Goal: Information Seeking & Learning: Learn about a topic

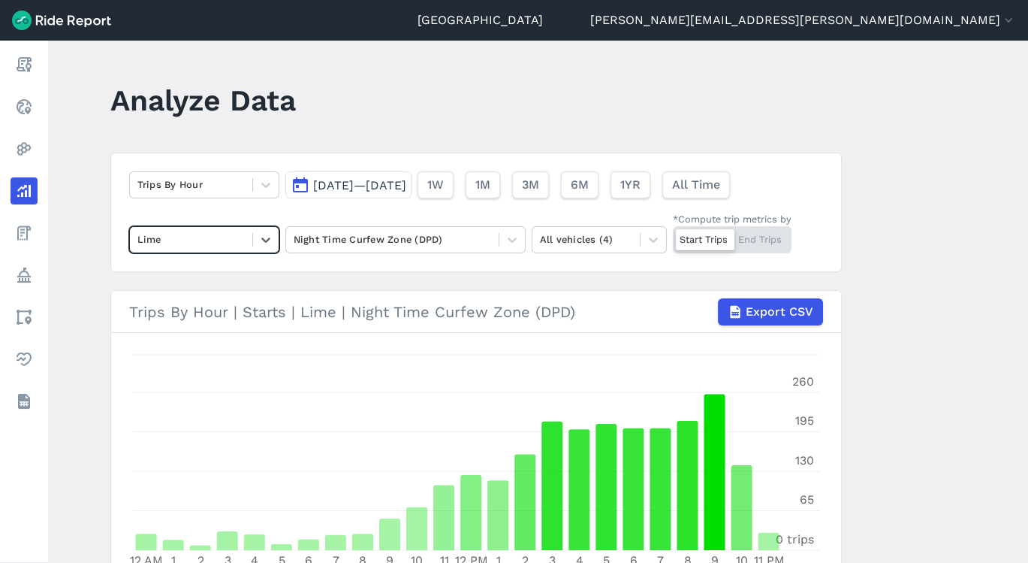
scroll to position [687, 0]
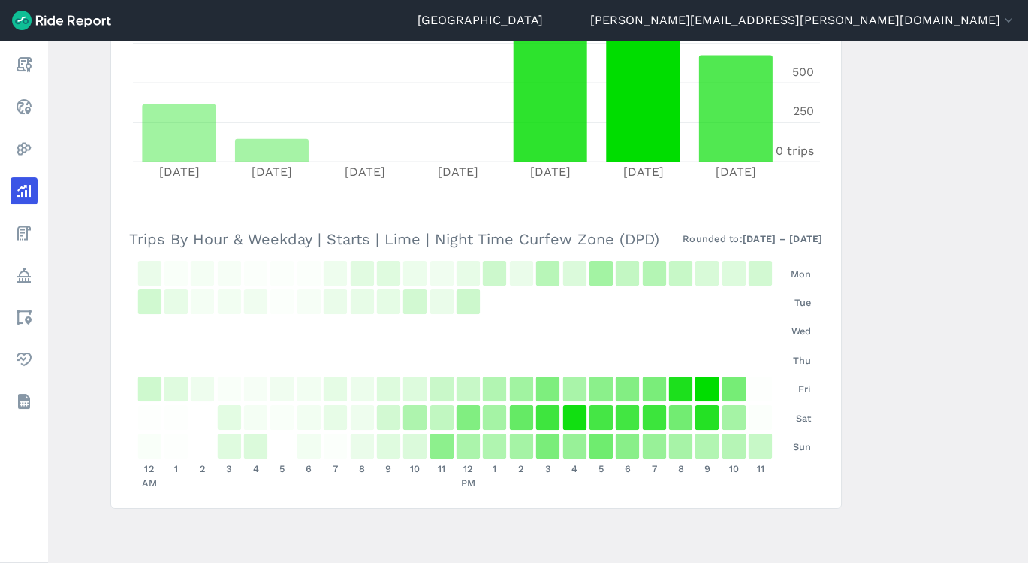
click at [35, 64] on link "Report" at bounding box center [24, 64] width 27 height 27
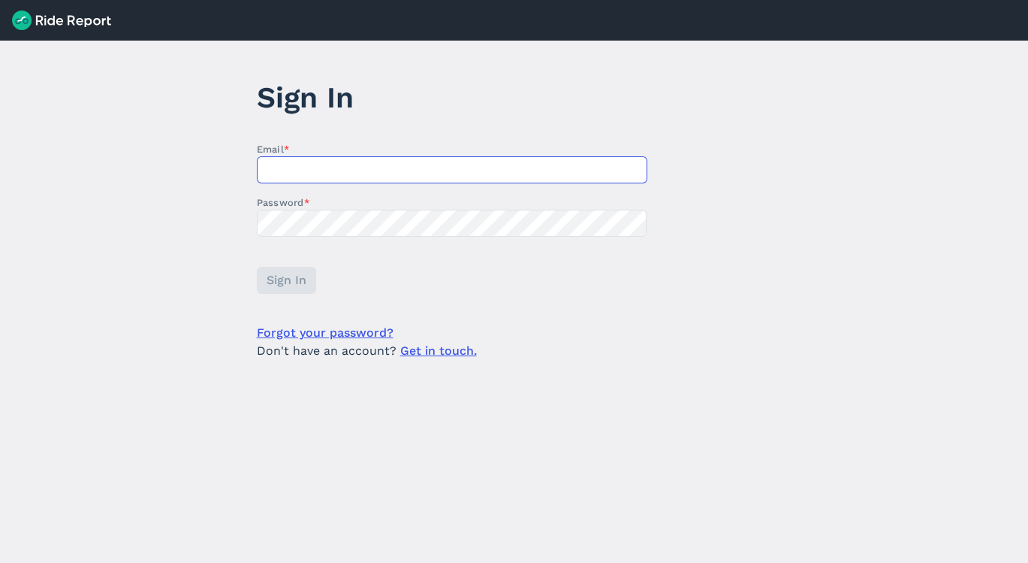
type input "[PERSON_NAME][EMAIL_ADDRESS][PERSON_NAME][DOMAIN_NAME]"
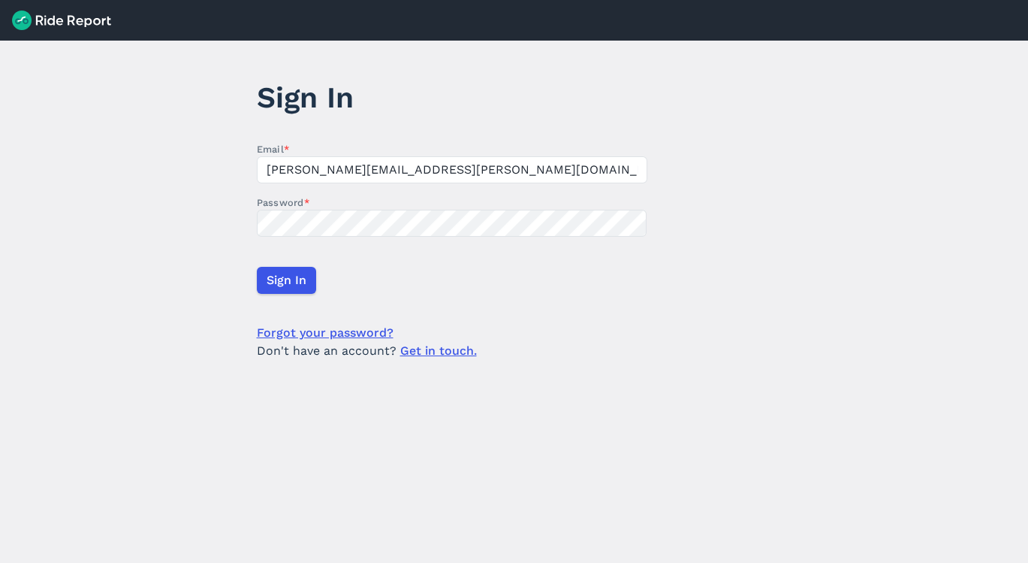
click at [345, 320] on form "Email * Darius.Mason@detroitmi.gov Password * Sign In Forgot your password? Don…" at bounding box center [452, 251] width 391 height 218
click at [310, 297] on form "Email * Darius.Mason@detroitmi.gov Password * Sign In Forgot your password? Don…" at bounding box center [452, 251] width 391 height 218
click at [299, 288] on span "Sign In" at bounding box center [287, 280] width 40 height 18
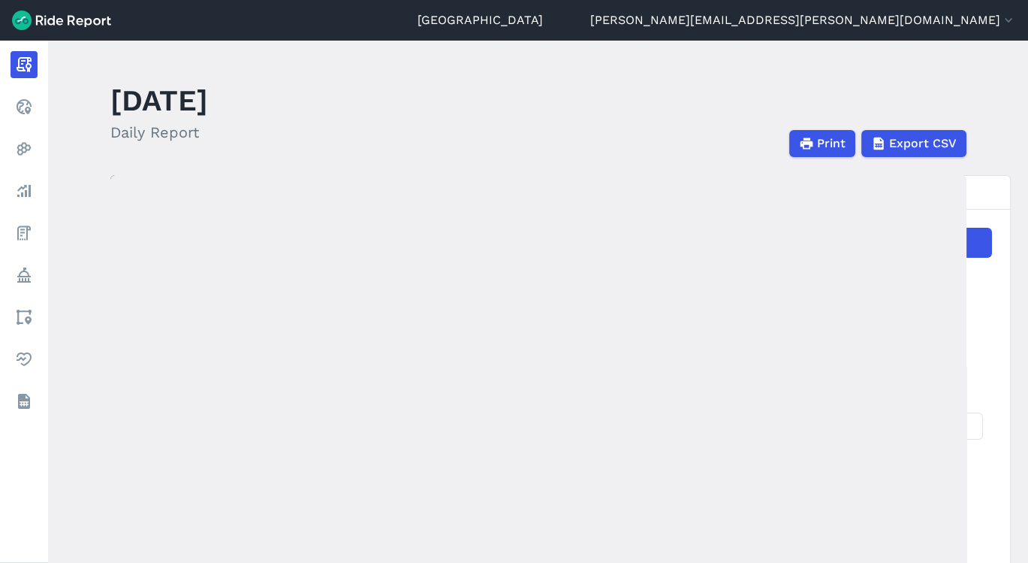
click at [34, 106] on link "Realtime" at bounding box center [24, 106] width 27 height 27
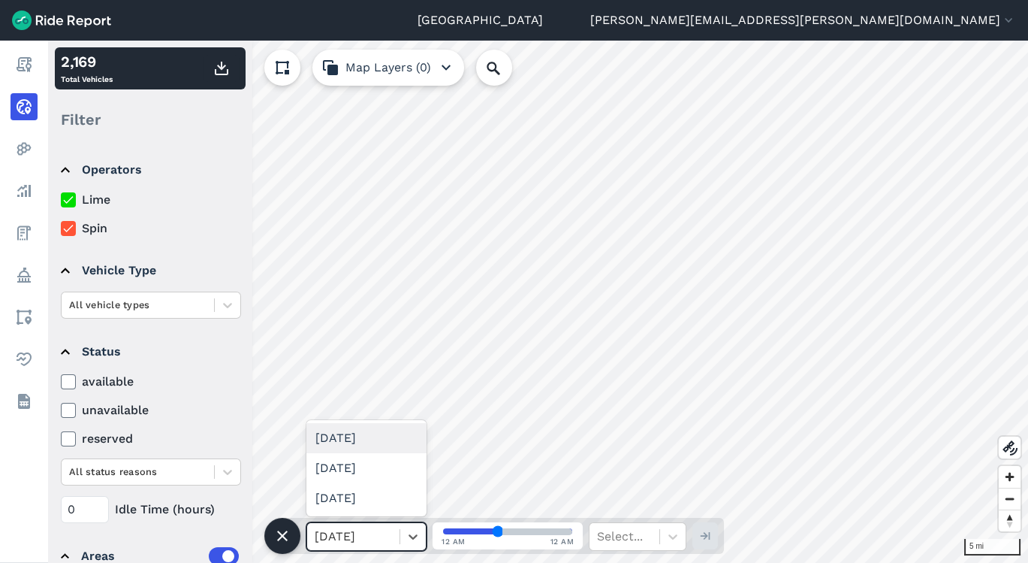
click at [420, 540] on icon at bounding box center [413, 536] width 15 height 15
click at [276, 534] on icon at bounding box center [282, 536] width 18 height 18
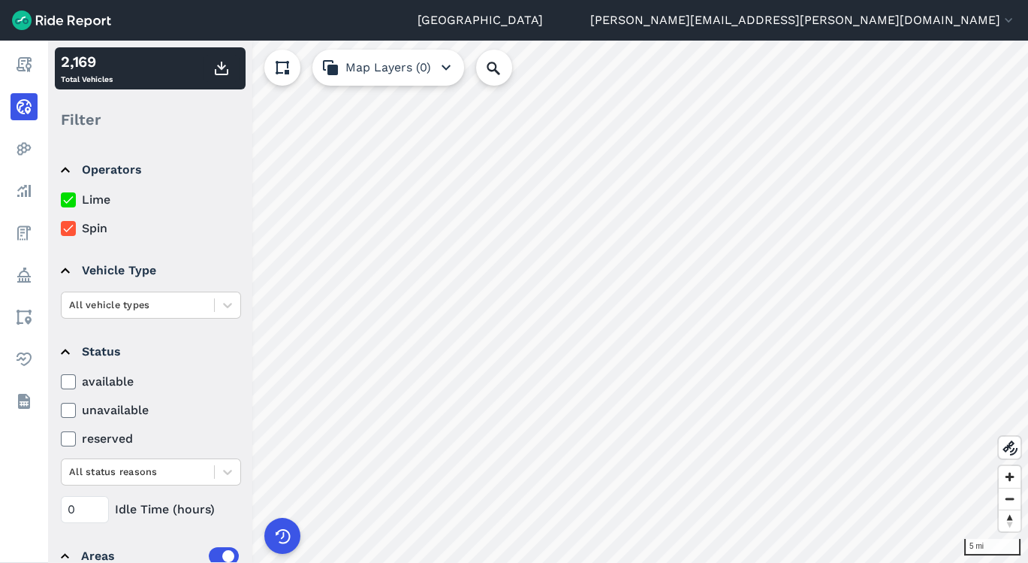
click at [38, 143] on link "Heatmaps" at bounding box center [24, 148] width 27 height 27
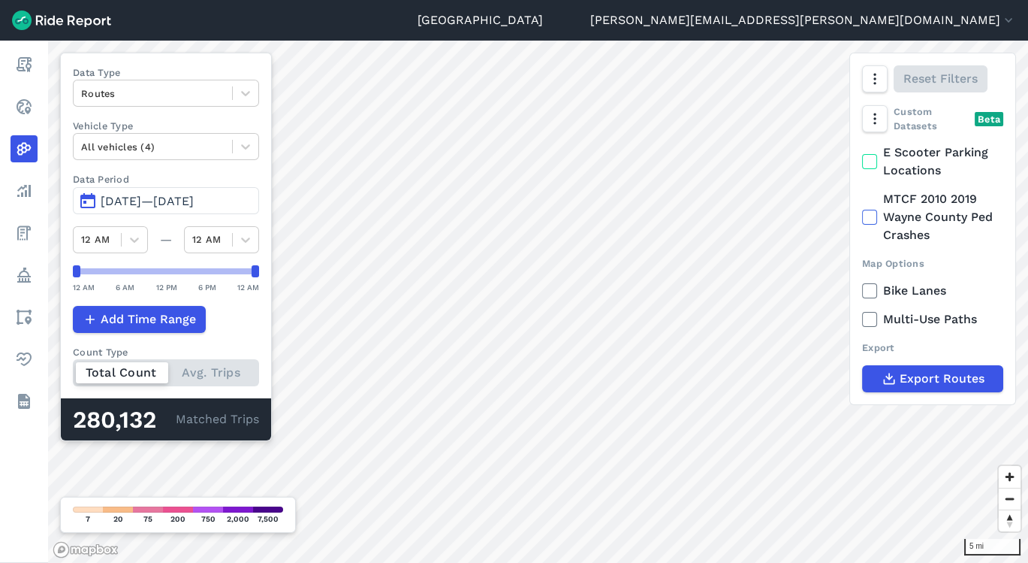
click at [25, 101] on icon at bounding box center [24, 107] width 18 height 18
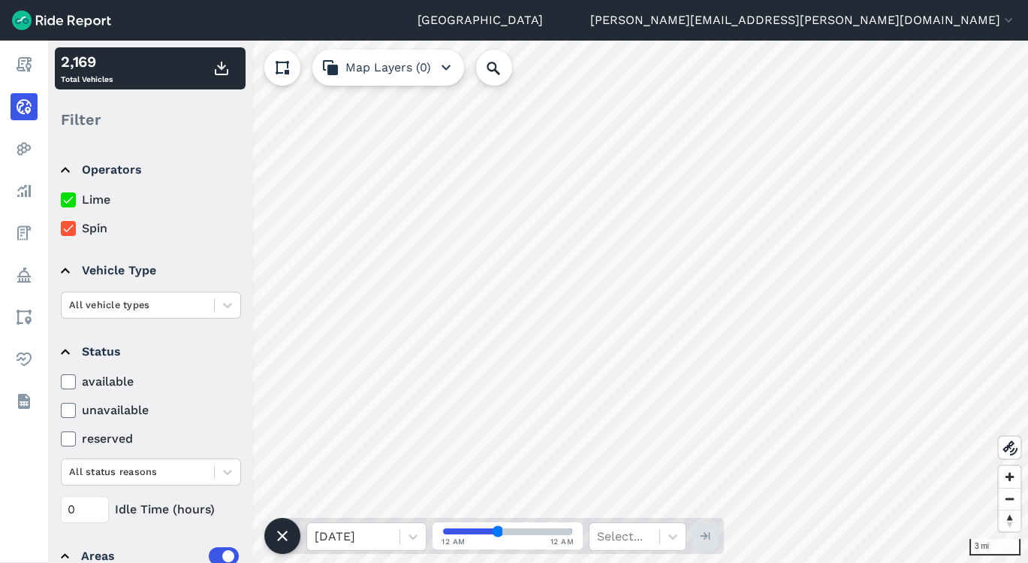
click at [292, 524] on button at bounding box center [282, 536] width 36 height 36
click at [877, 465] on div "2 mi 2,169 Total Vehicles Filter Operators Lime Spin Vehicle Type All vehicle t…" at bounding box center [538, 302] width 980 height 522
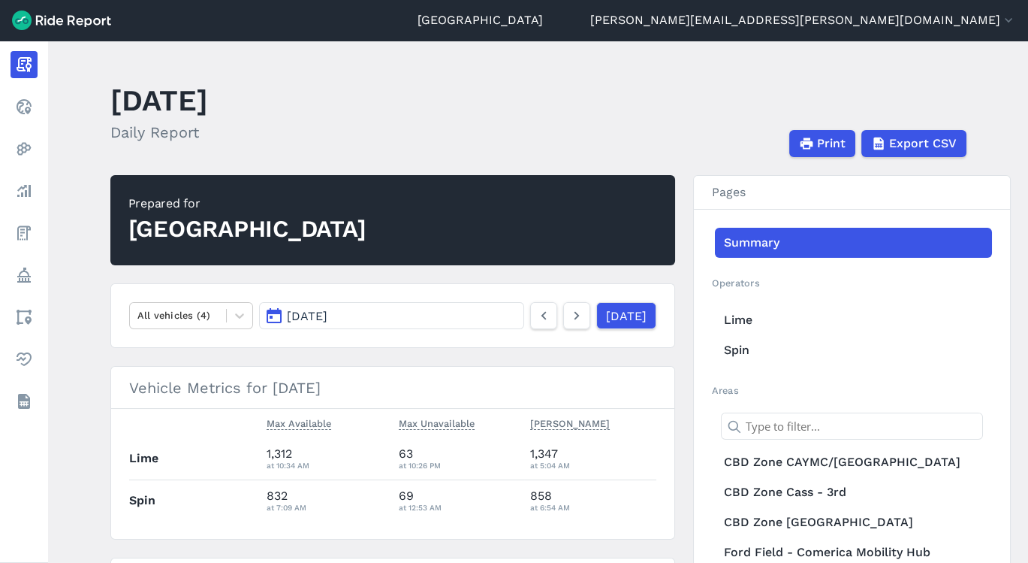
scroll to position [2008, 0]
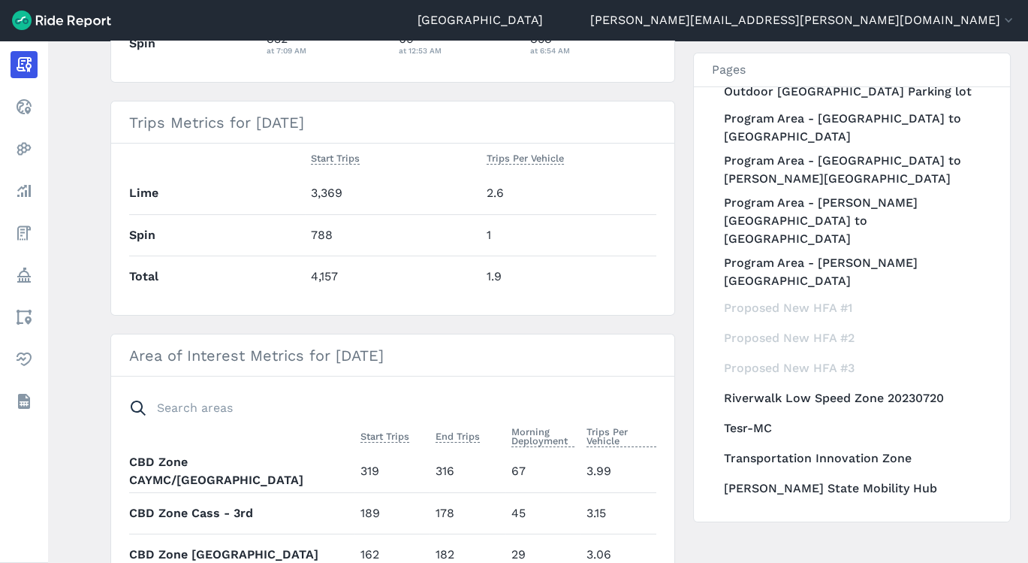
click at [805, 295] on div "Proposed New HFA #1" at bounding box center [853, 308] width 277 height 30
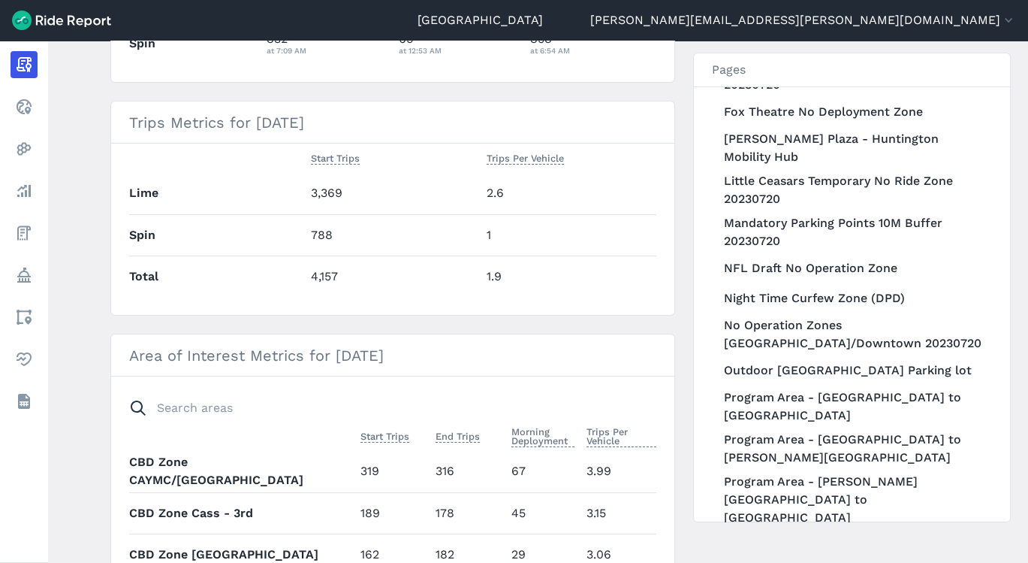
scroll to position [0, 0]
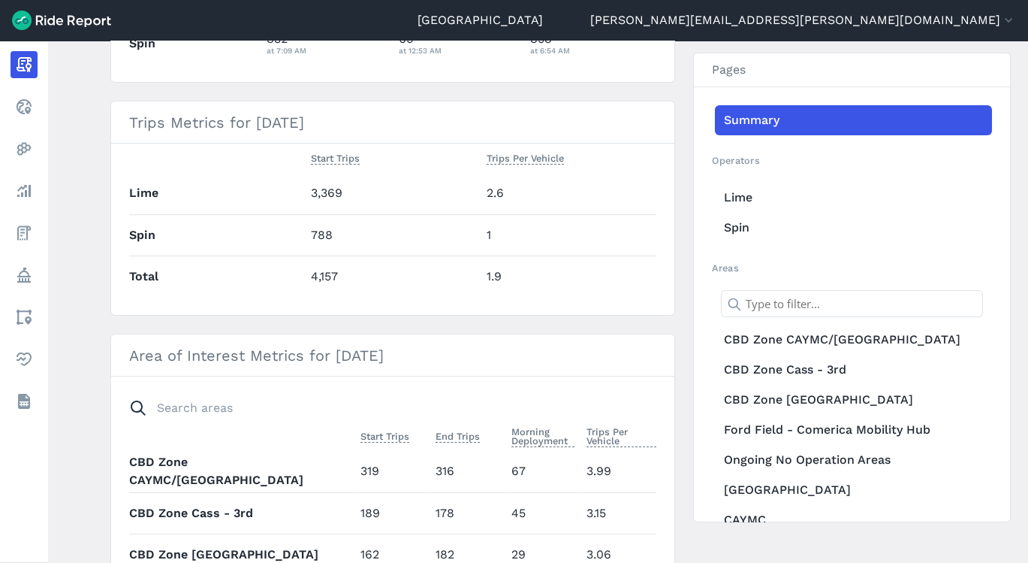
click at [38, 189] on link "Analyze" at bounding box center [24, 190] width 27 height 27
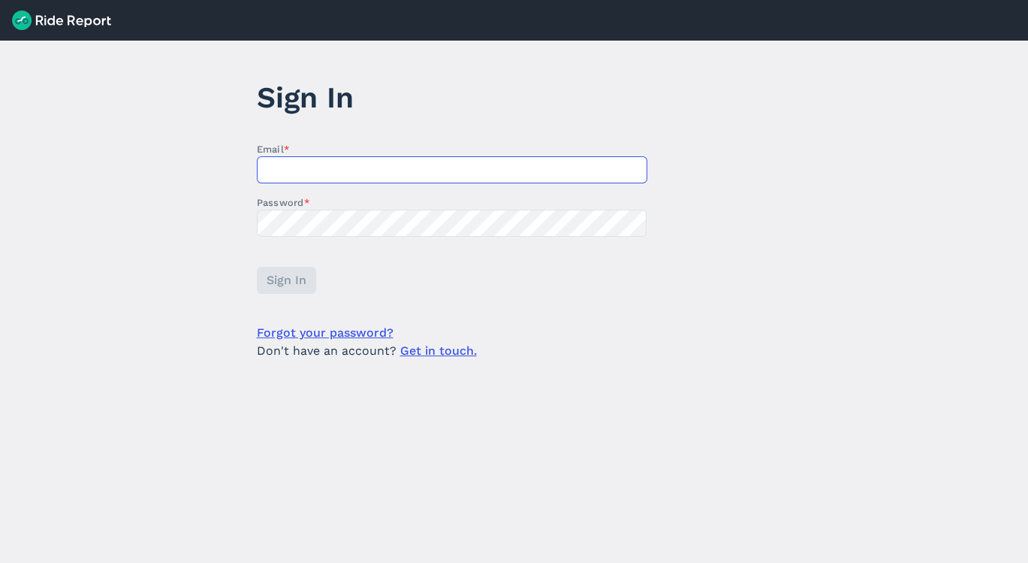
type input "[PERSON_NAME][EMAIL_ADDRESS][PERSON_NAME][DOMAIN_NAME]"
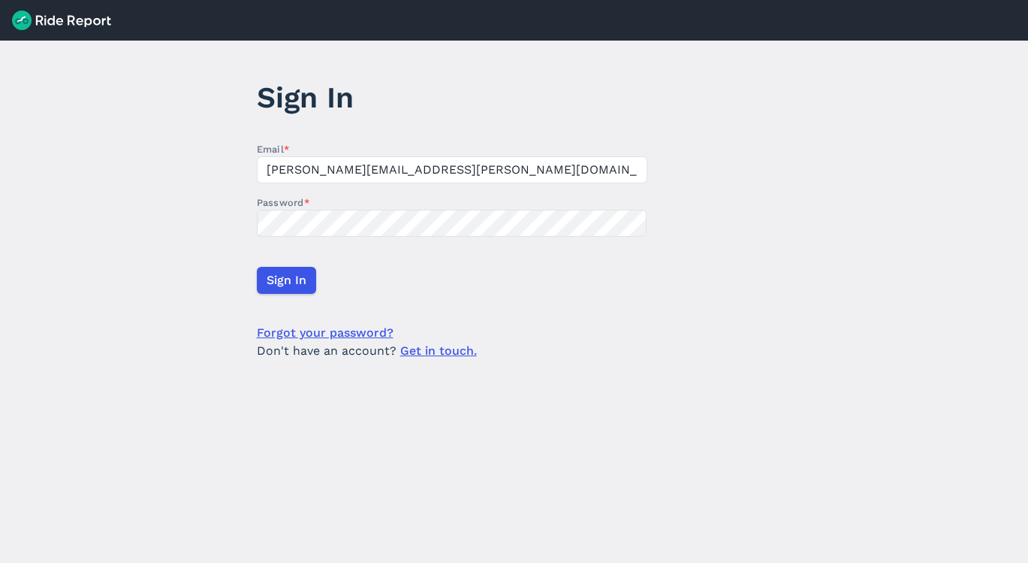
click at [274, 286] on span "Sign In" at bounding box center [287, 280] width 40 height 18
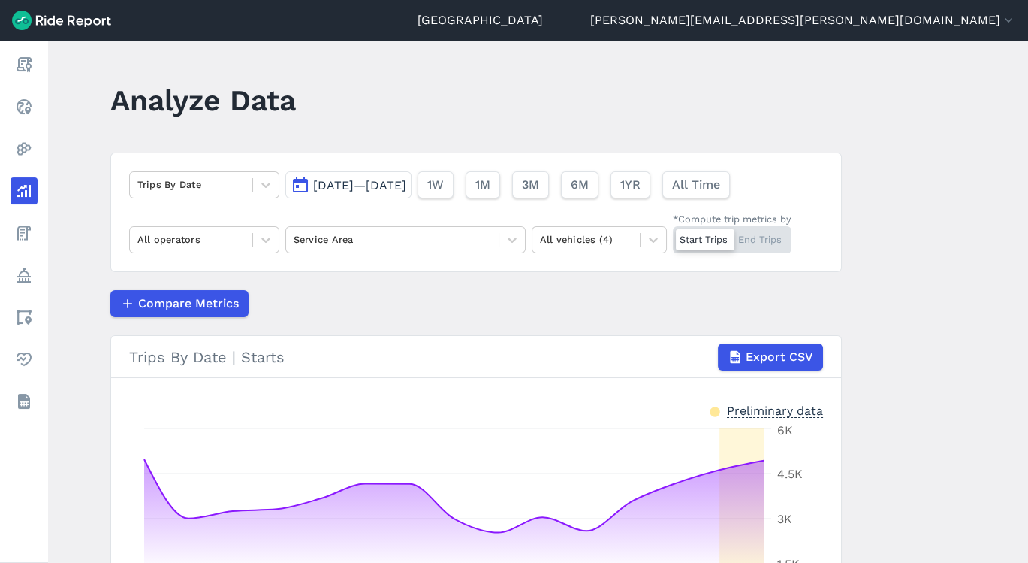
click at [511, 238] on icon at bounding box center [512, 239] width 9 height 5
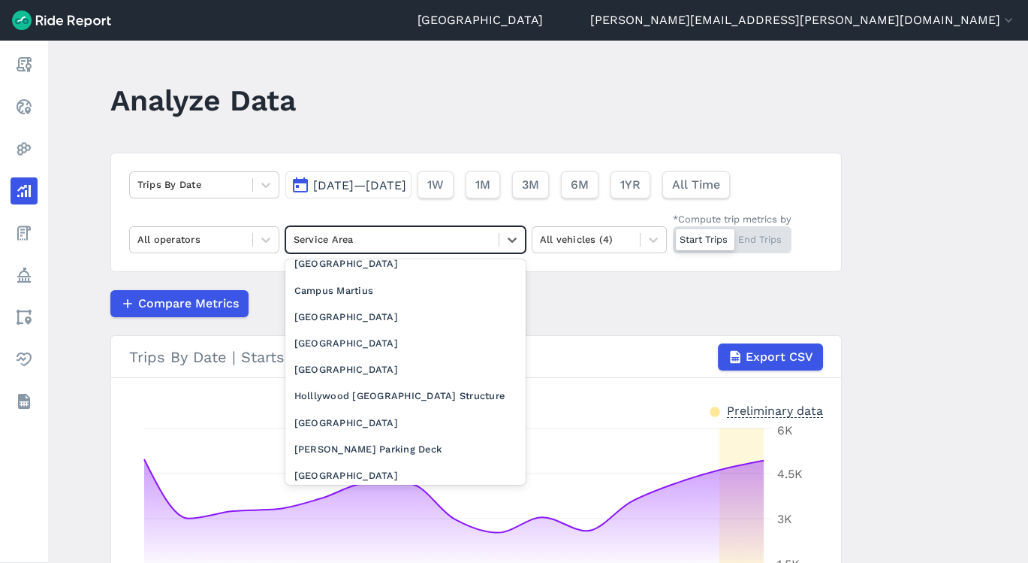
scroll to position [1645, 0]
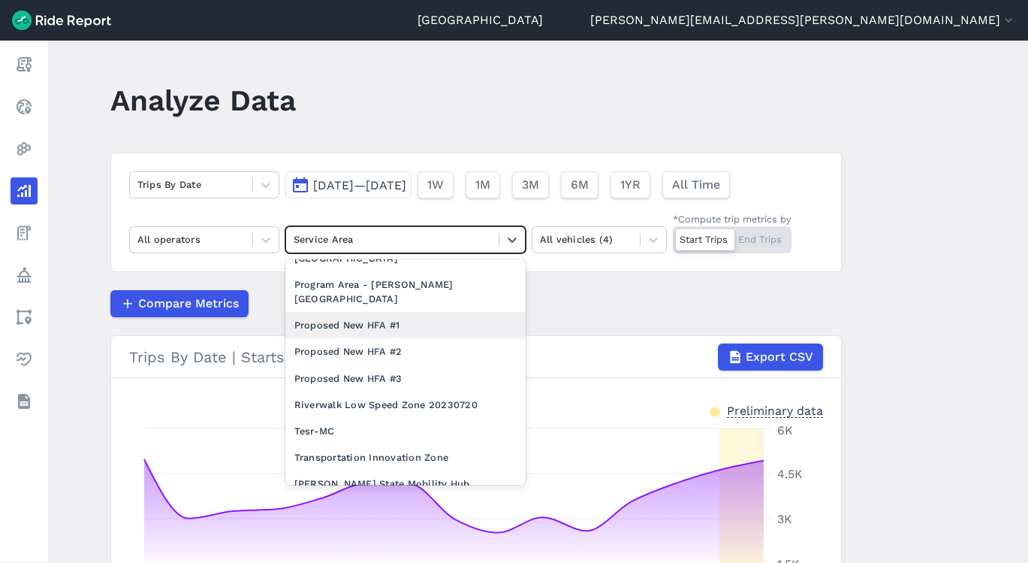
click at [394, 312] on div "Proposed New HFA #1" at bounding box center [405, 325] width 240 height 26
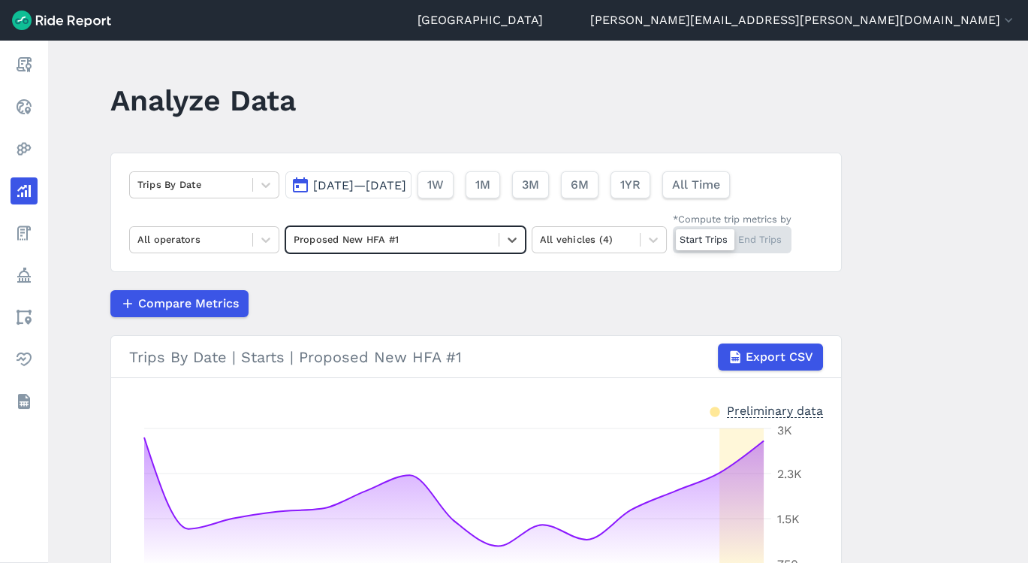
click at [1019, 446] on main "Analyze Data Trips By Date [DATE]—[DATE] 1W 1M 3M 6M 1YR All Time All operators…" at bounding box center [538, 302] width 980 height 522
click at [1022, 447] on main "Analyze Data Trips By Date [DATE]—[DATE] 1W 1M 3M 6M 1YR All Time All operators…" at bounding box center [538, 302] width 980 height 522
click at [378, 182] on span "[DATE]—[DATE]" at bounding box center [359, 185] width 93 height 14
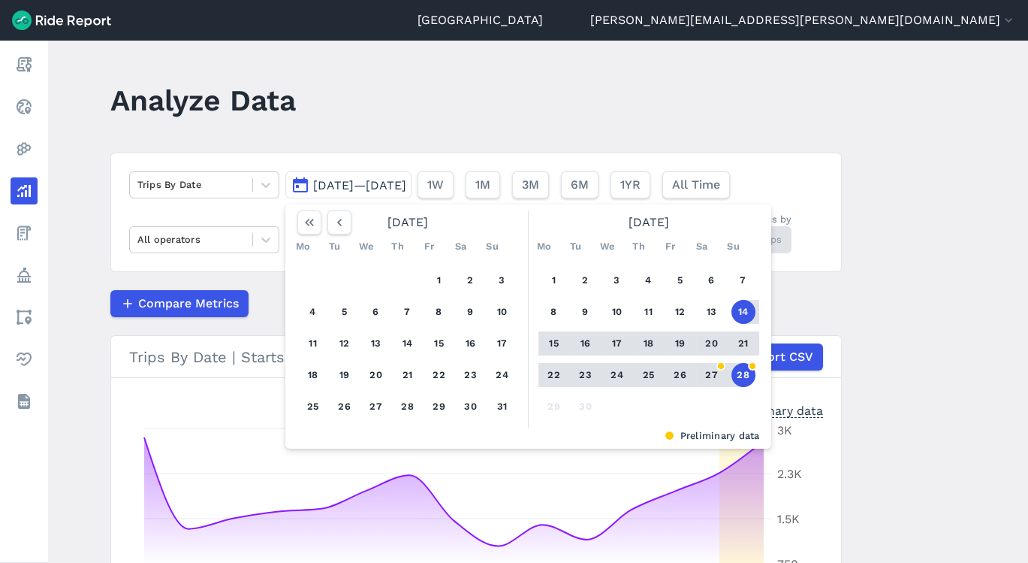
click at [343, 221] on icon "button" at bounding box center [339, 222] width 15 height 15
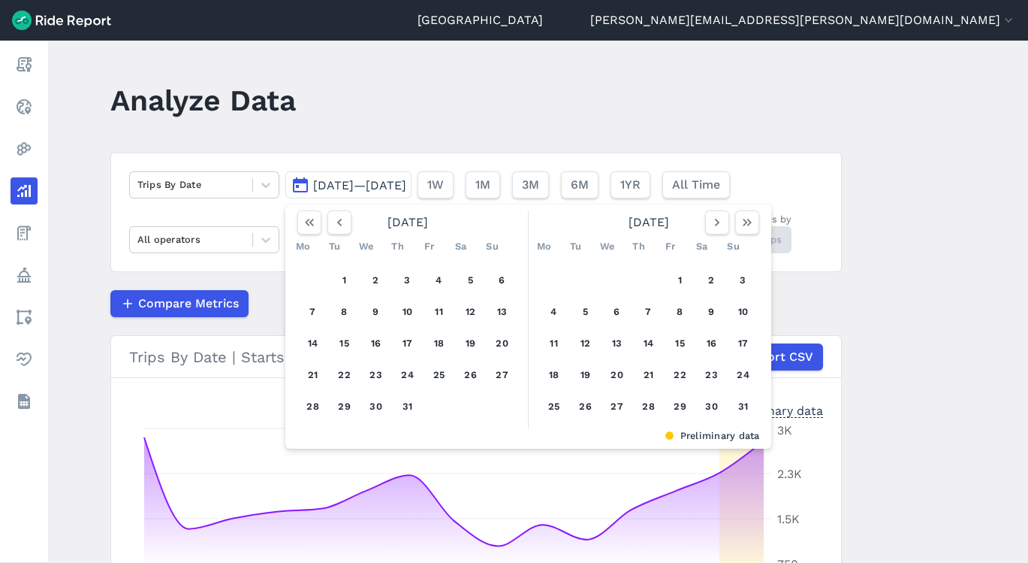
click at [343, 221] on icon "button" at bounding box center [339, 222] width 15 height 15
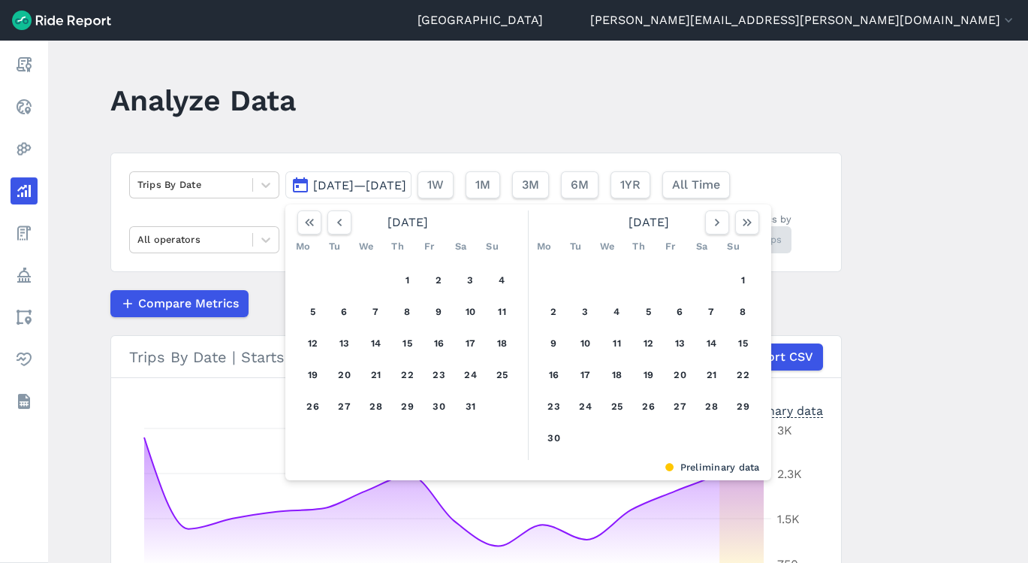
click at [343, 221] on icon "button" at bounding box center [339, 222] width 15 height 15
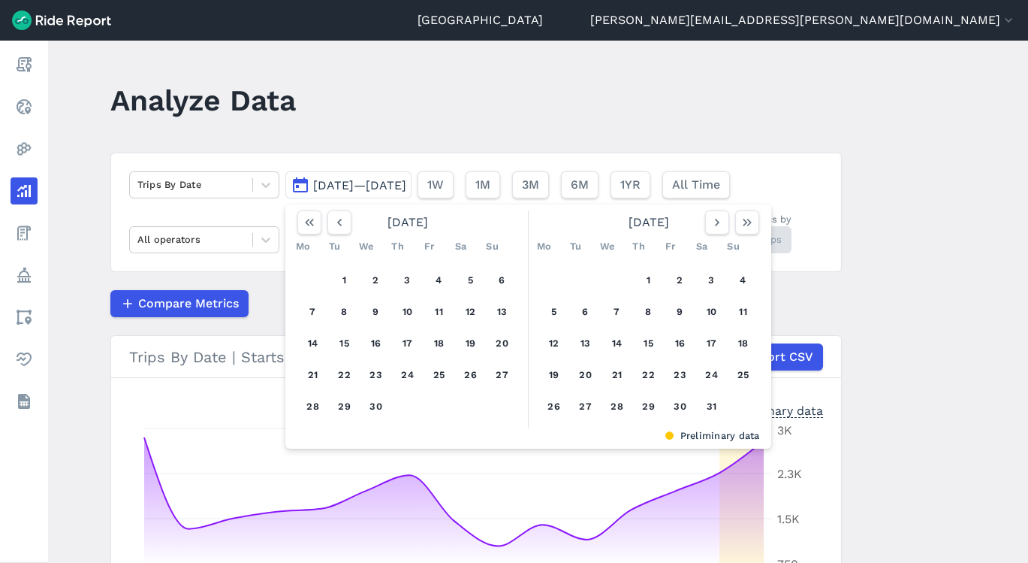
click at [343, 221] on icon "button" at bounding box center [339, 222] width 15 height 15
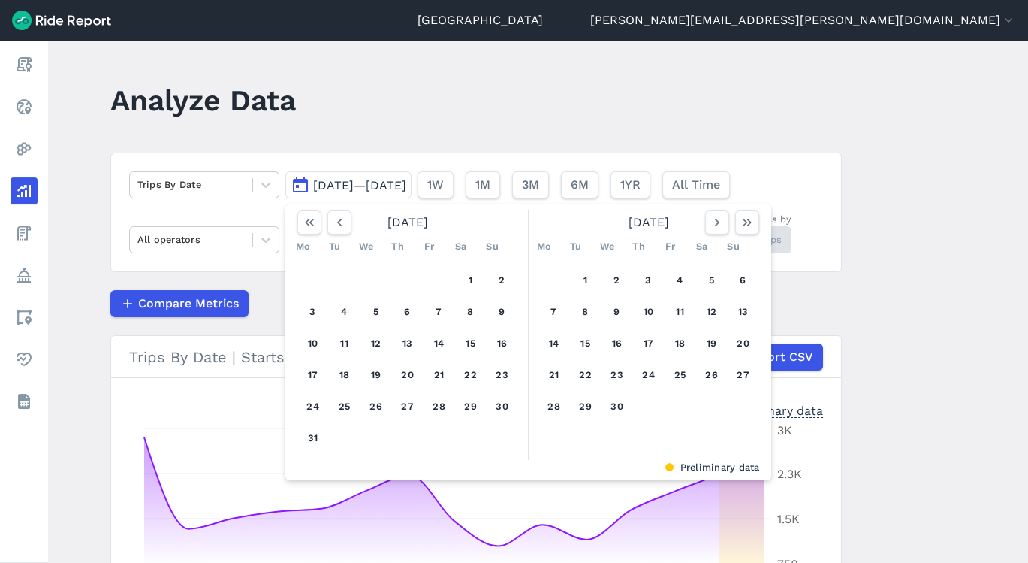
click at [343, 221] on icon "button" at bounding box center [339, 222] width 15 height 15
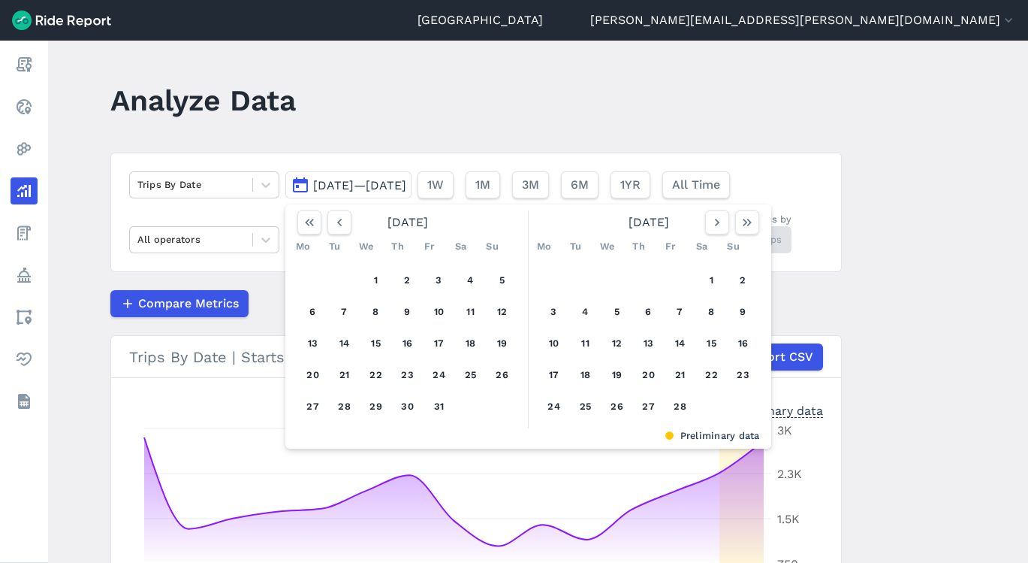
click at [373, 278] on button "1" at bounding box center [376, 280] width 24 height 24
click at [742, 222] on icon "button" at bounding box center [747, 222] width 15 height 15
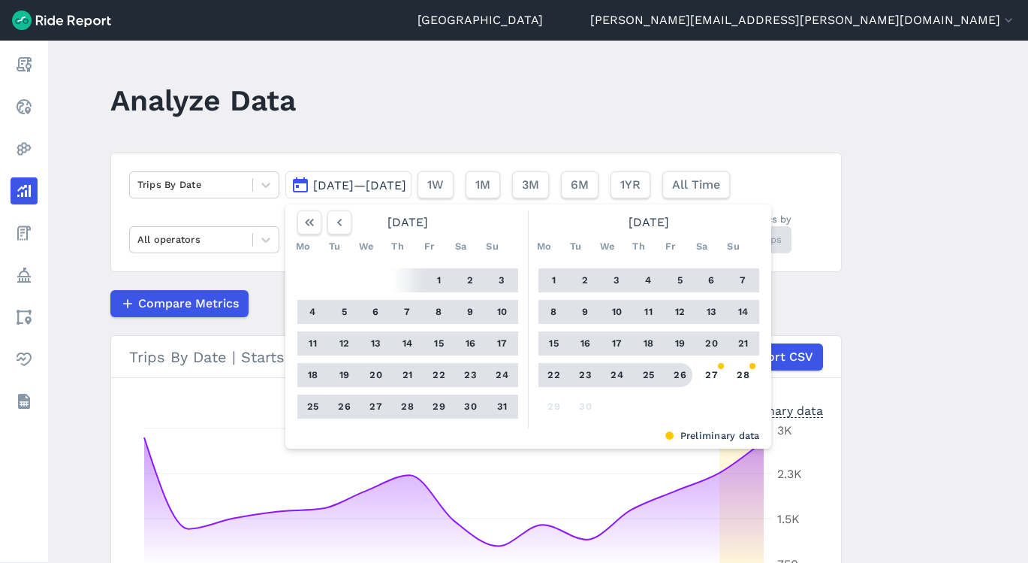
click at [687, 371] on button "26" at bounding box center [681, 375] width 24 height 24
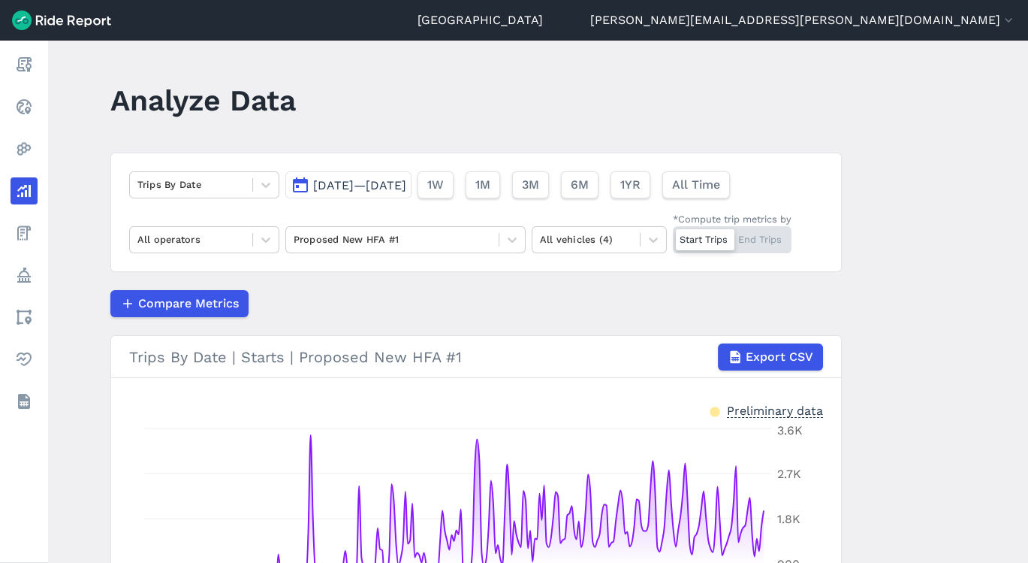
click at [1022, 445] on main "Analyze Data Trips By Date [DATE]—[DATE] 1W 1M 3M 6M 1YR All Time All operators…" at bounding box center [538, 302] width 980 height 522
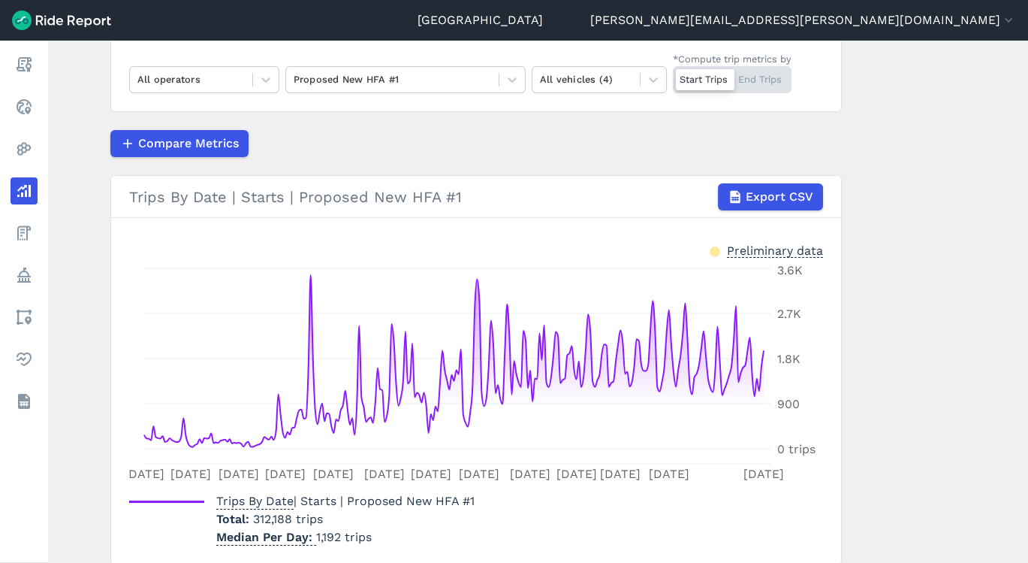
scroll to position [152, 0]
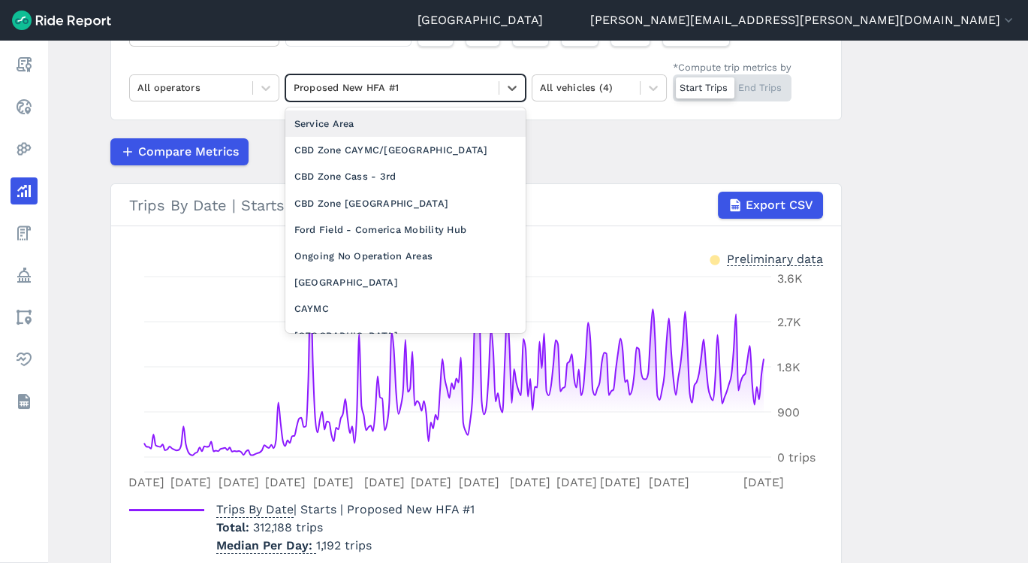
click at [485, 81] on div at bounding box center [393, 87] width 198 height 17
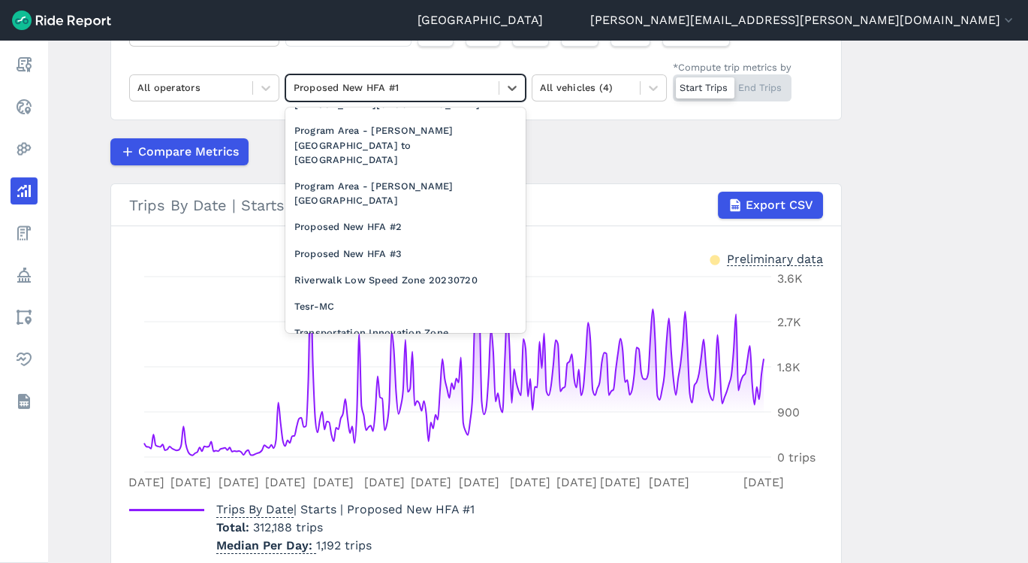
scroll to position [1645, 0]
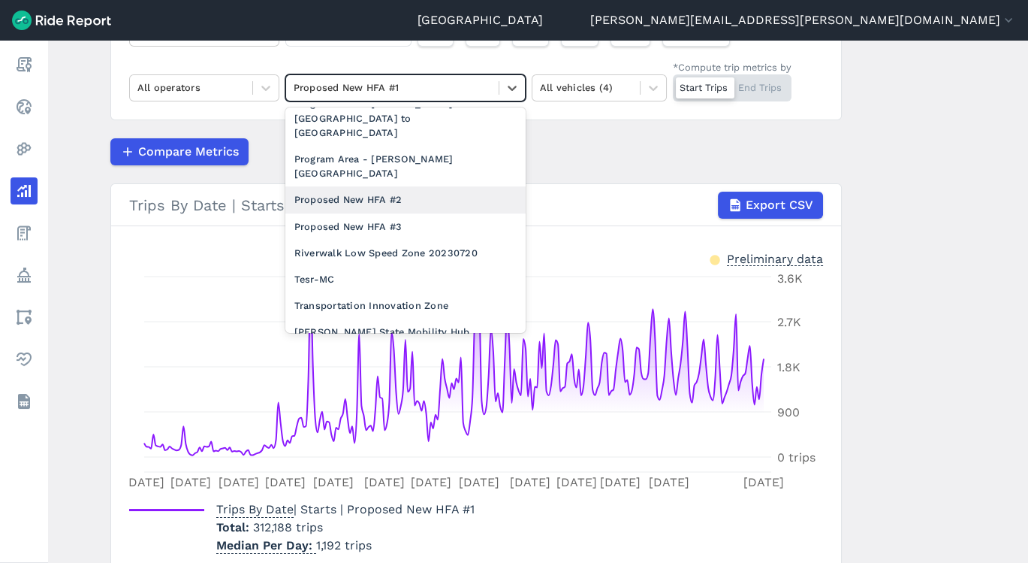
click at [391, 186] on div "Proposed New HFA #2" at bounding box center [405, 199] width 240 height 26
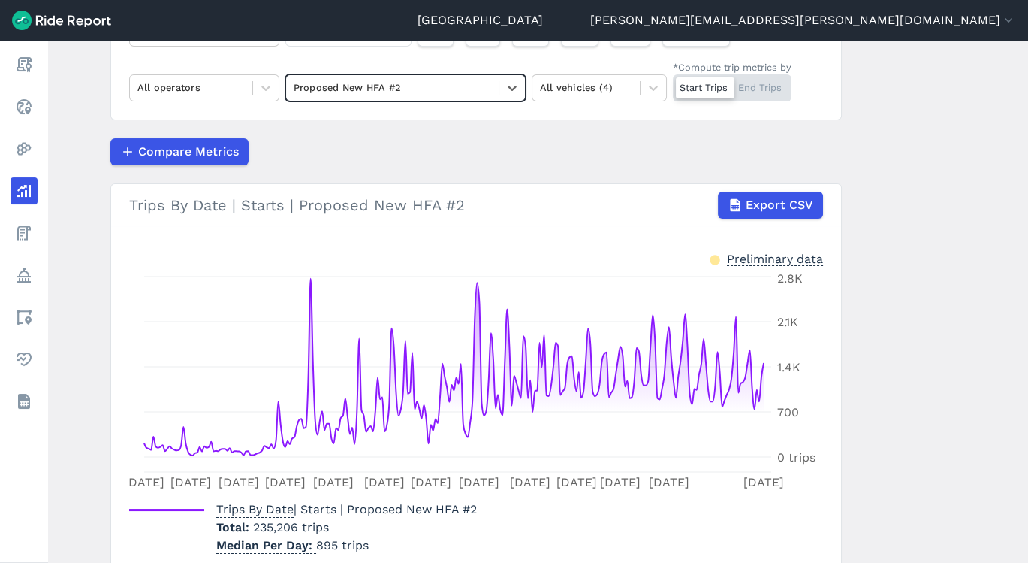
click at [505, 84] on icon at bounding box center [512, 87] width 15 height 15
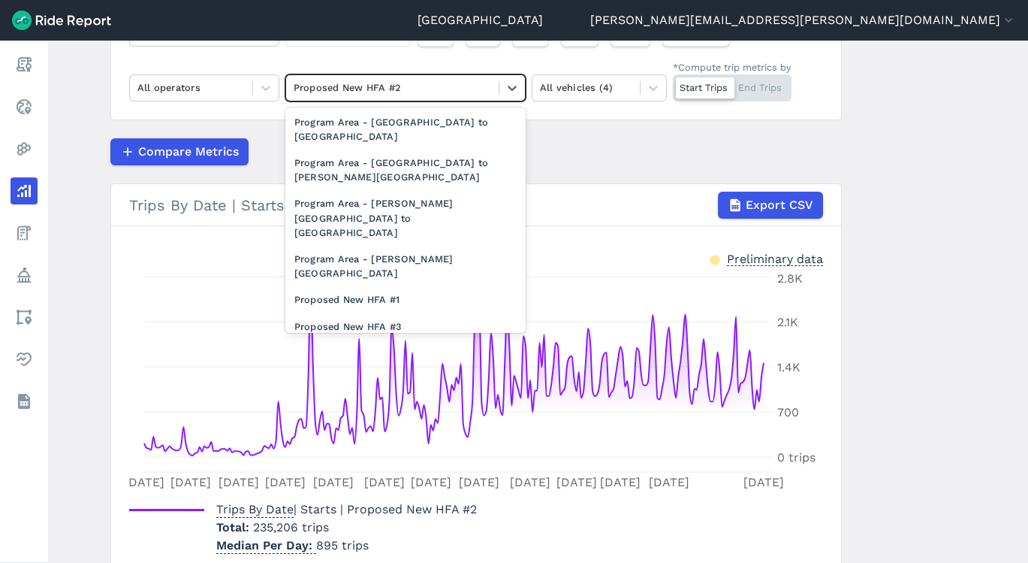
scroll to position [1645, 0]
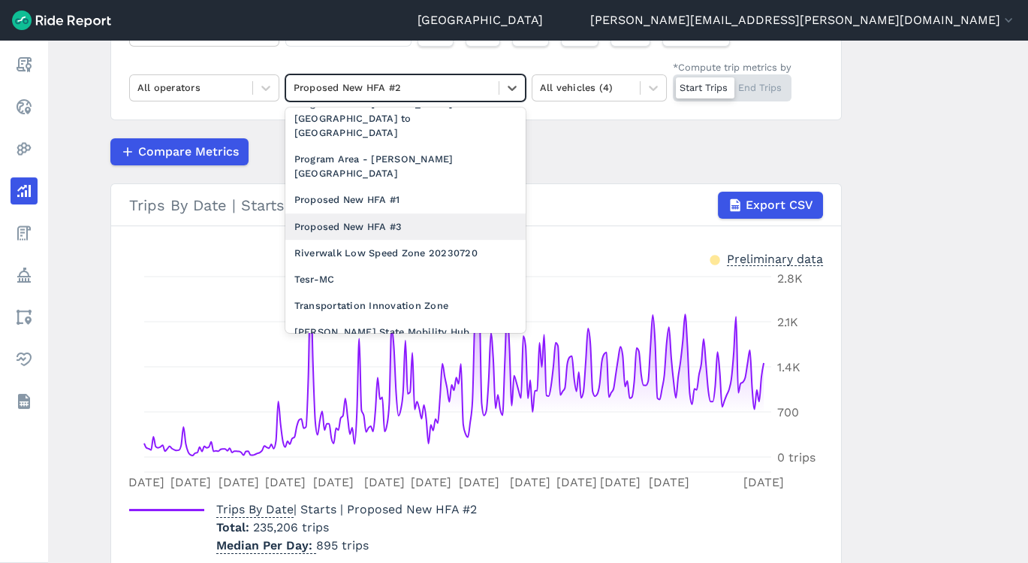
click at [422, 213] on div "Proposed New HFA #3" at bounding box center [405, 226] width 240 height 26
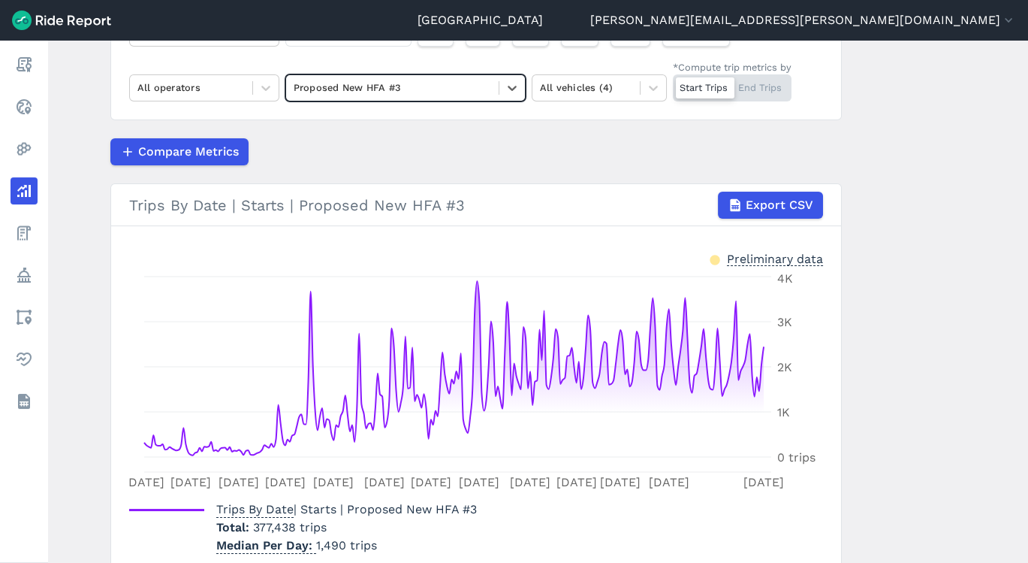
click at [513, 77] on div at bounding box center [513, 88] width 26 height 26
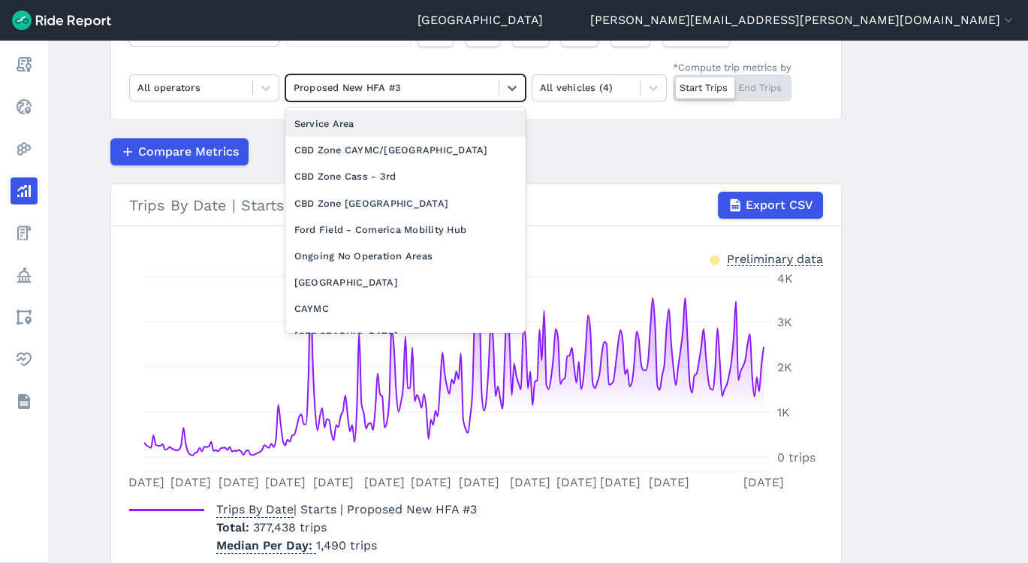
click at [481, 120] on div "Service Area" at bounding box center [405, 123] width 240 height 26
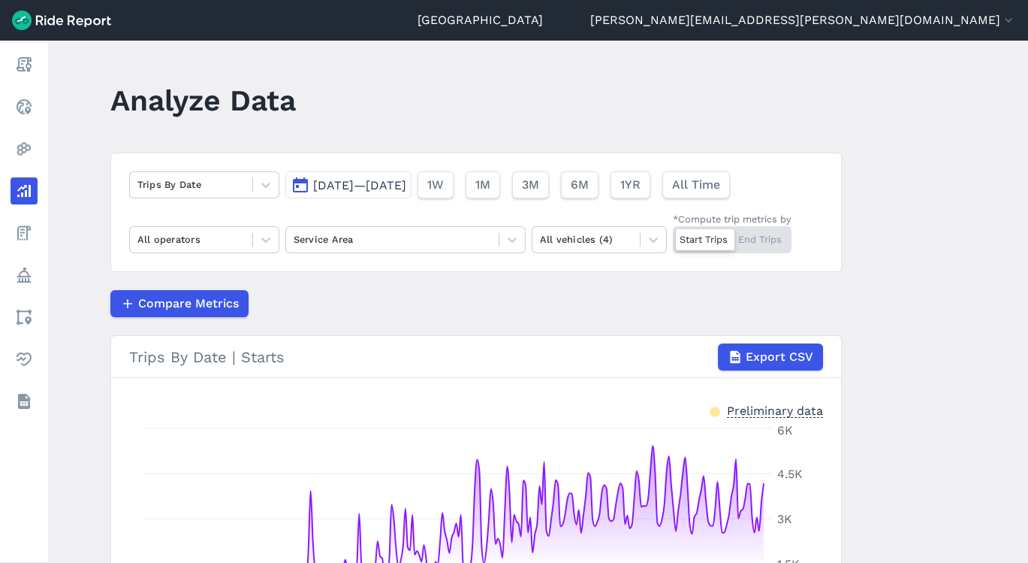
drag, startPoint x: 1023, startPoint y: 121, endPoint x: 1022, endPoint y: 207, distance: 85.6
click at [1022, 207] on main "Analyze Data Trips By Date [DATE]—[DATE] 1W 1M 3M 6M 1YR All Time All operators…" at bounding box center [538, 302] width 980 height 522
click at [958, 224] on main "Analyze Data Trips By Date [DATE]—[DATE] 1W 1M 3M 6M 1YR All Time All operators…" at bounding box center [538, 302] width 980 height 522
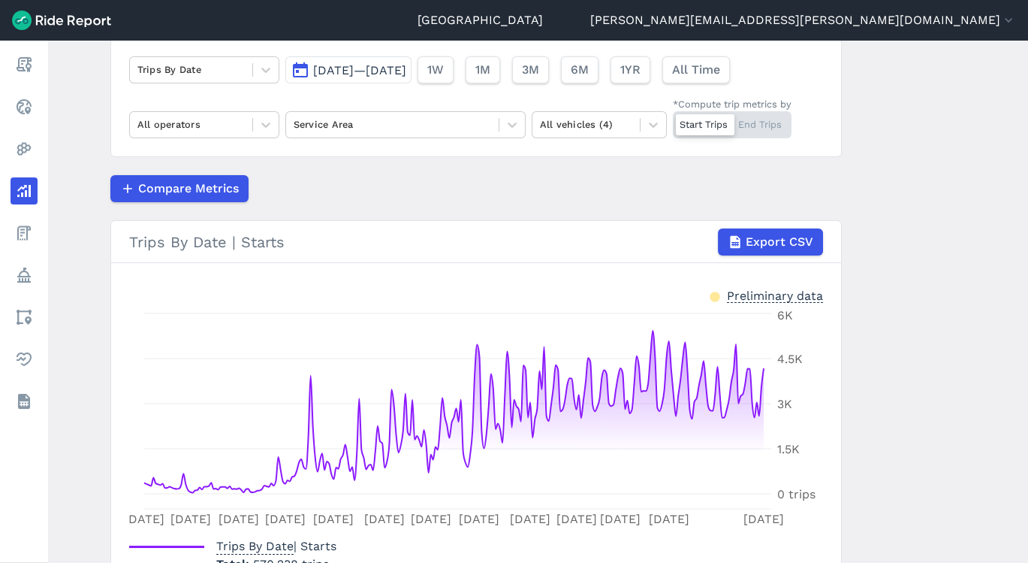
scroll to position [81, 0]
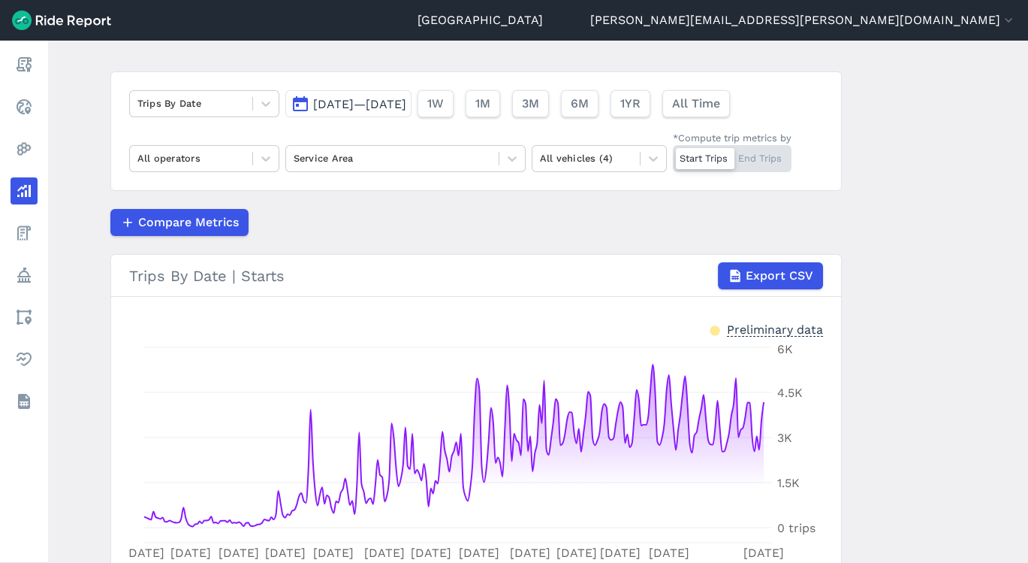
click at [453, 88] on div "[DATE]—[DATE] 1W 1M 3M 6M 1YR All Time" at bounding box center [510, 100] width 451 height 33
click at [412, 91] on button "[DATE]—[DATE]" at bounding box center [348, 103] width 126 height 27
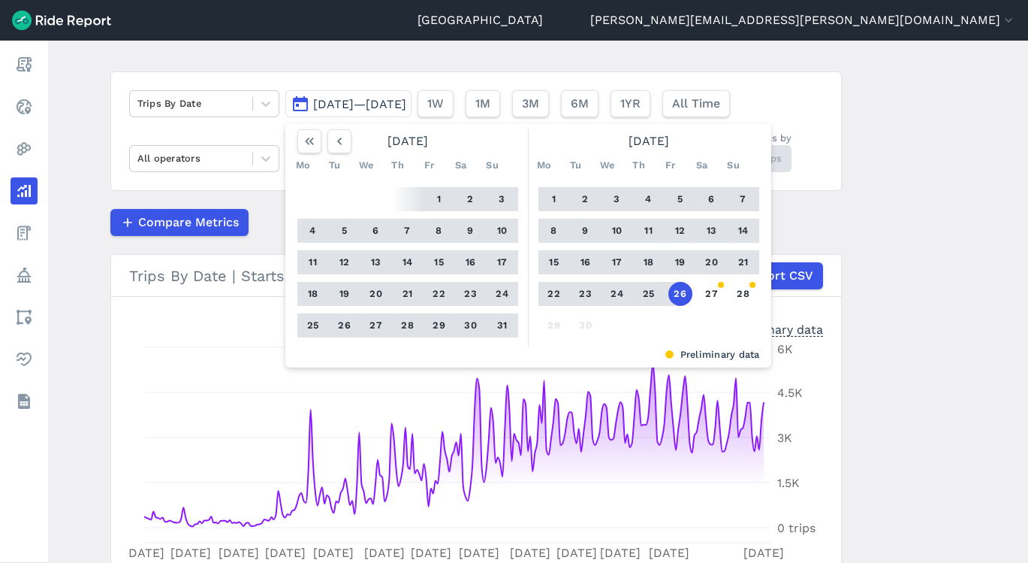
click at [714, 289] on button "27" at bounding box center [712, 294] width 24 height 24
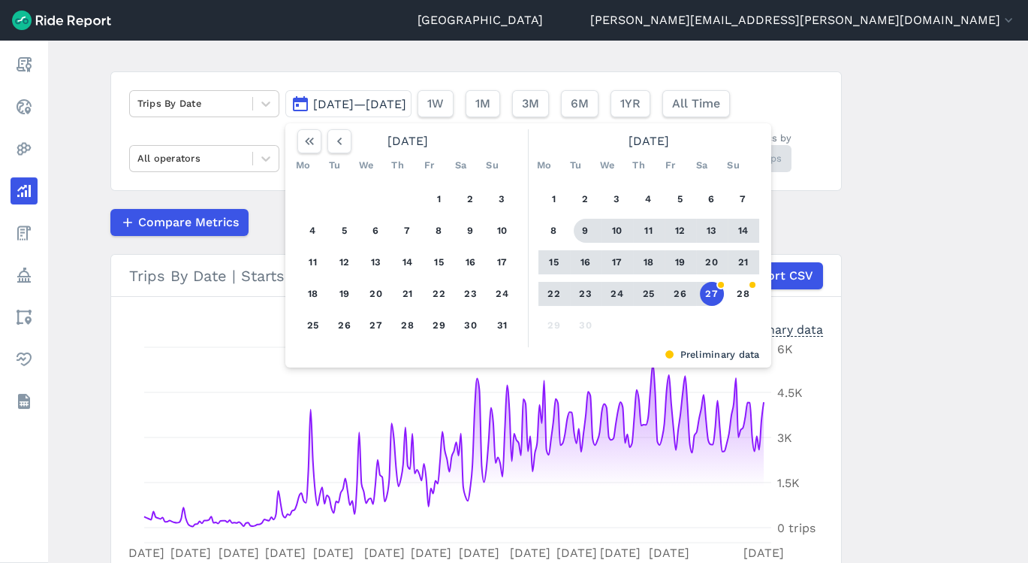
click at [332, 138] on icon "button" at bounding box center [339, 141] width 15 height 15
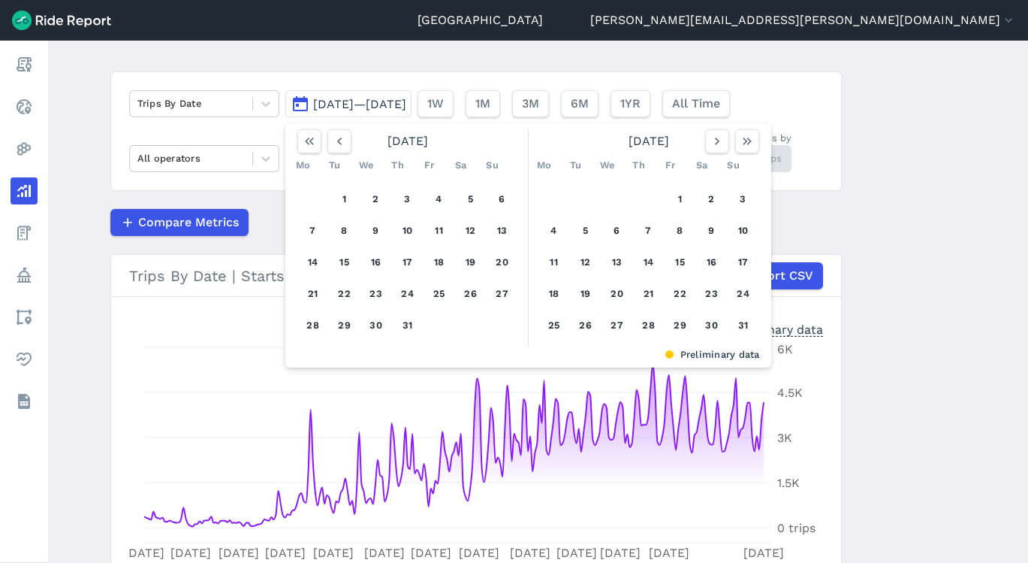
click at [332, 138] on icon "button" at bounding box center [339, 141] width 15 height 15
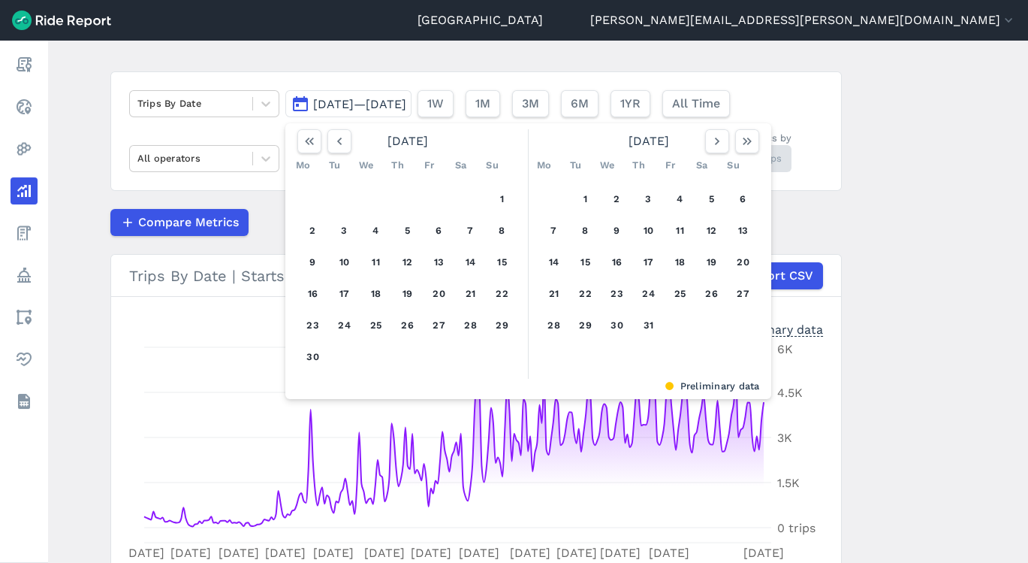
click at [332, 138] on icon "button" at bounding box center [339, 141] width 15 height 15
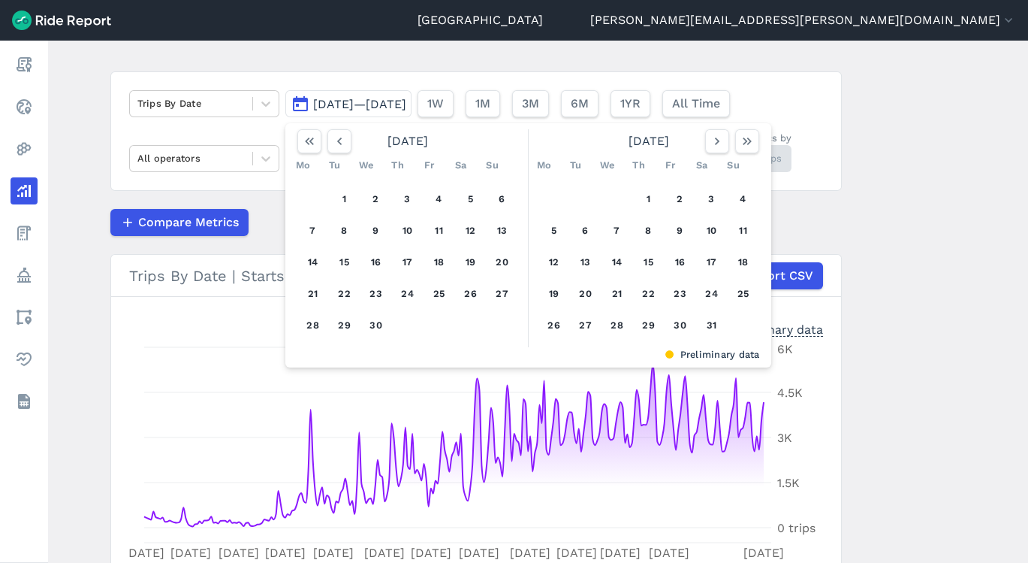
click at [332, 138] on icon "button" at bounding box center [339, 141] width 15 height 15
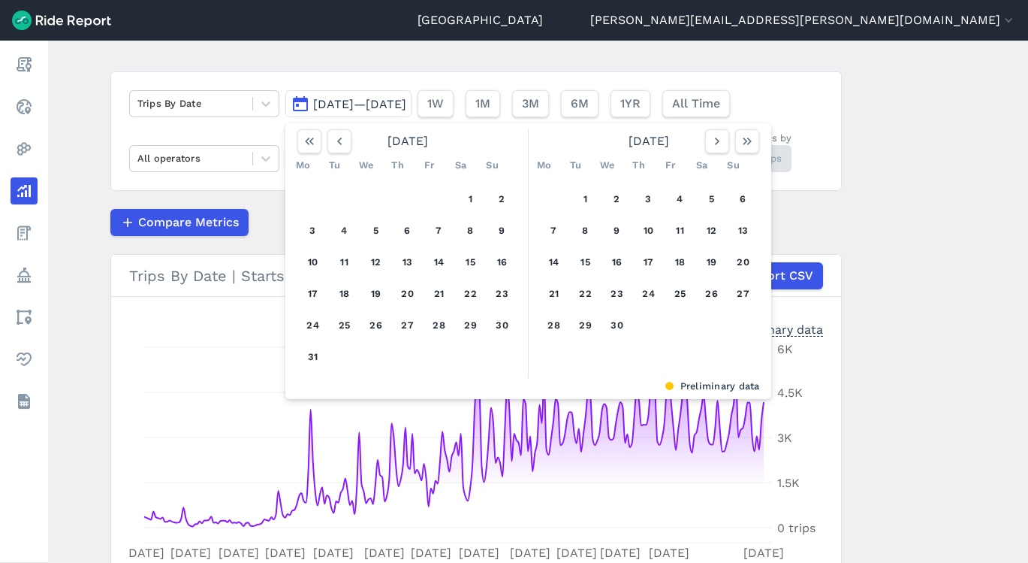
click at [332, 138] on icon "button" at bounding box center [339, 141] width 15 height 15
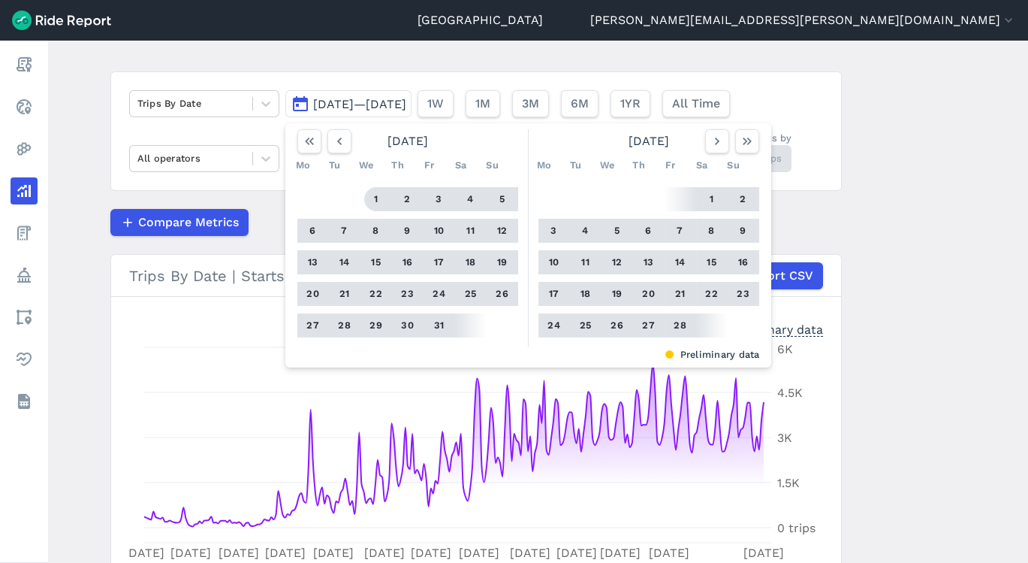
click at [374, 201] on button "1" at bounding box center [376, 199] width 24 height 24
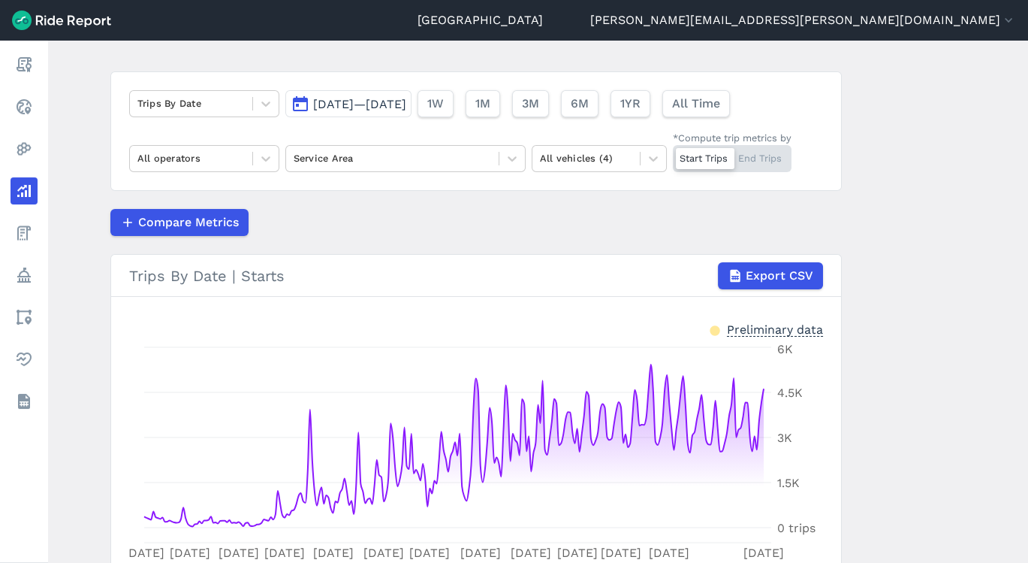
click at [1011, 442] on main "Analyze Data Trips By Date [DATE]—[DATE] 1W 1M 3M 6M 1YR All Time All operators…" at bounding box center [538, 302] width 980 height 522
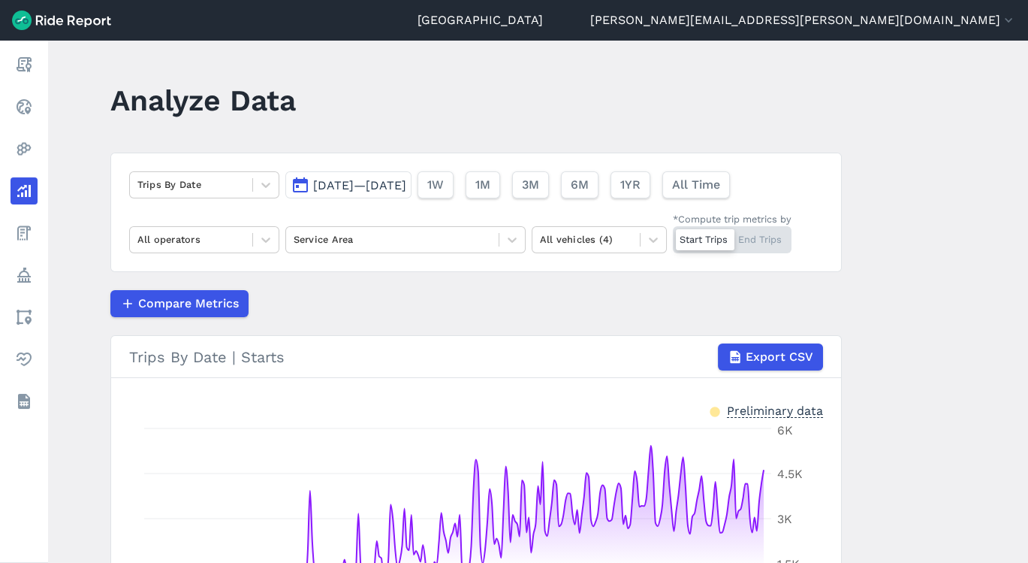
click at [337, 178] on span "[DATE]—[DATE]" at bounding box center [359, 185] width 93 height 14
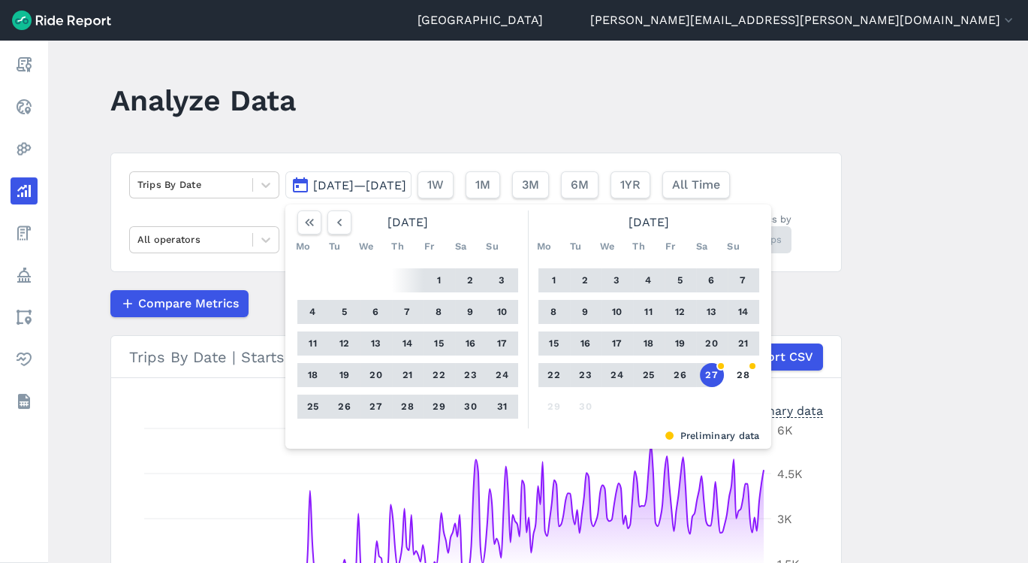
click at [346, 214] on button "button" at bounding box center [340, 222] width 24 height 24
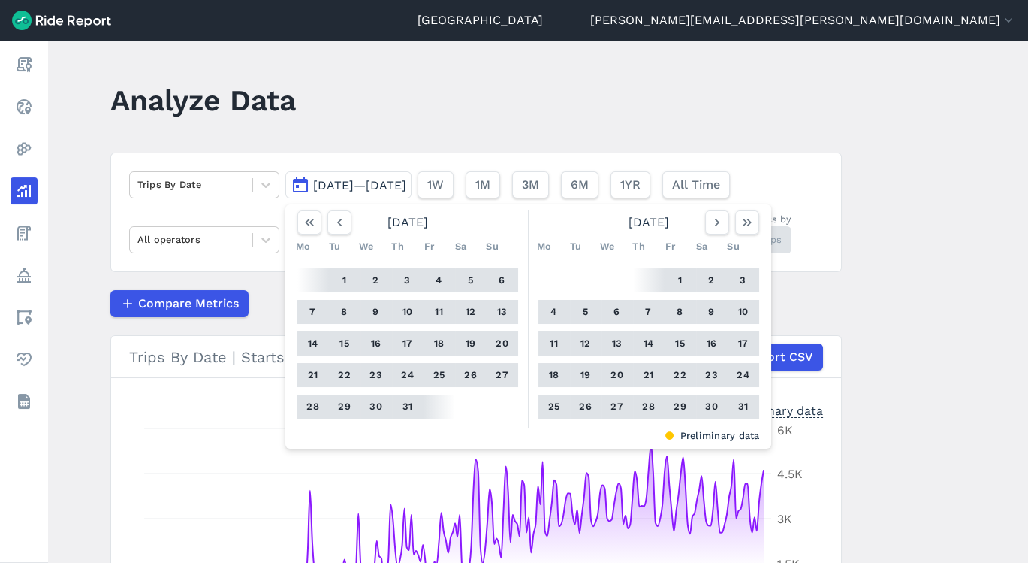
click at [346, 214] on button "button" at bounding box center [340, 222] width 24 height 24
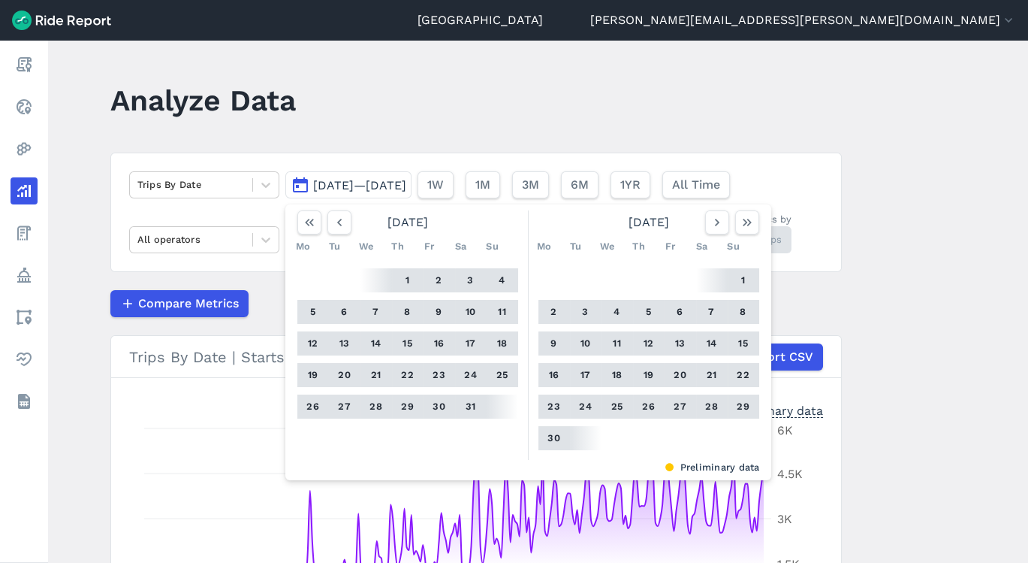
click at [346, 214] on button "button" at bounding box center [340, 222] width 24 height 24
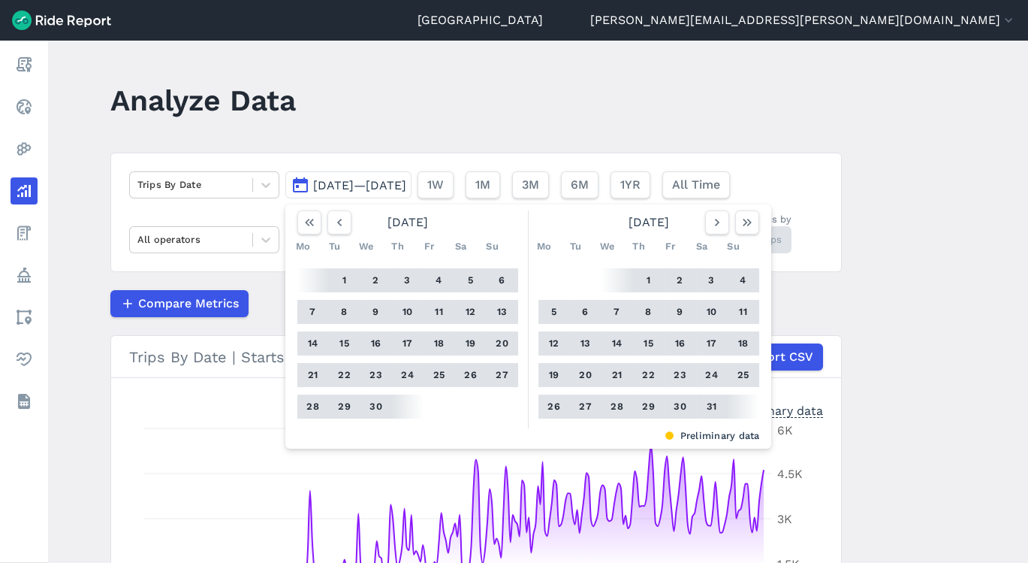
click at [346, 214] on button "button" at bounding box center [340, 222] width 24 height 24
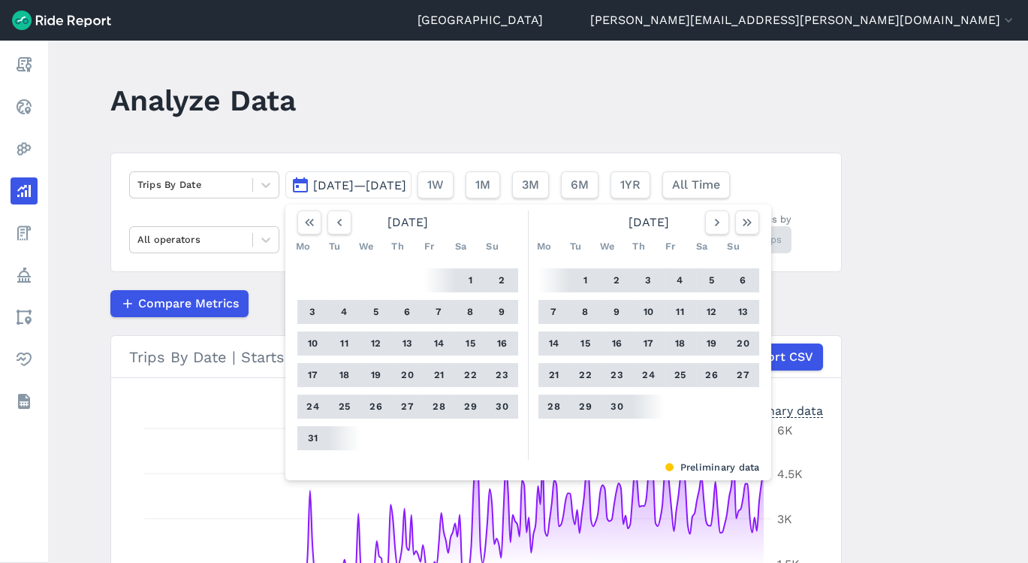
click at [346, 218] on button "button" at bounding box center [340, 222] width 24 height 24
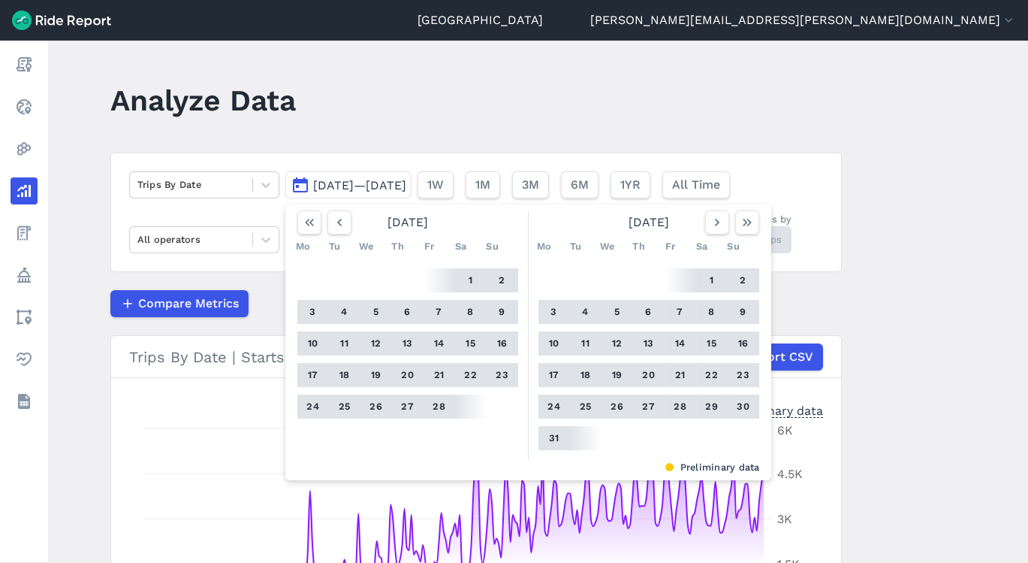
click at [346, 218] on button "button" at bounding box center [340, 222] width 24 height 24
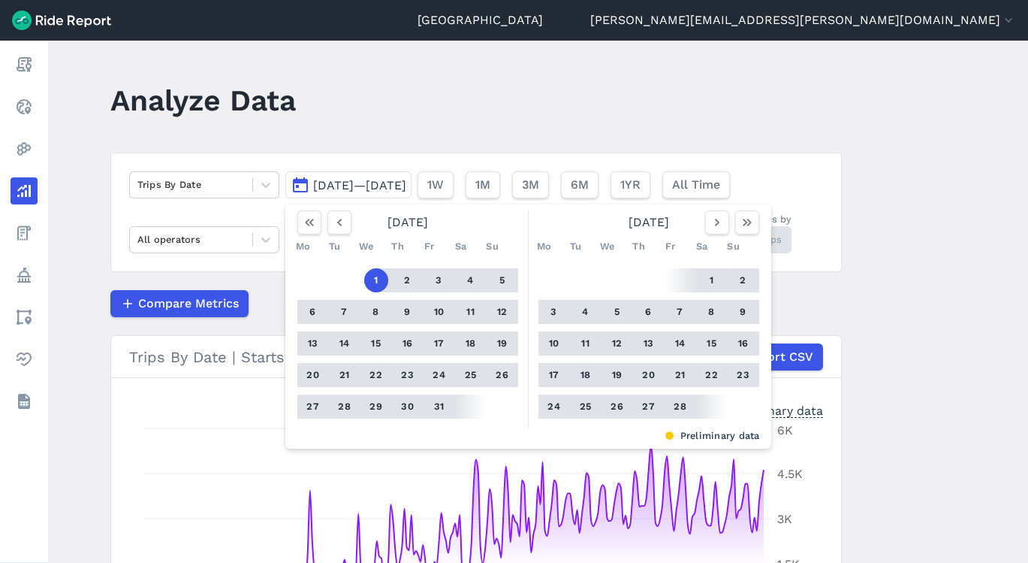
click at [346, 218] on button "button" at bounding box center [340, 222] width 24 height 24
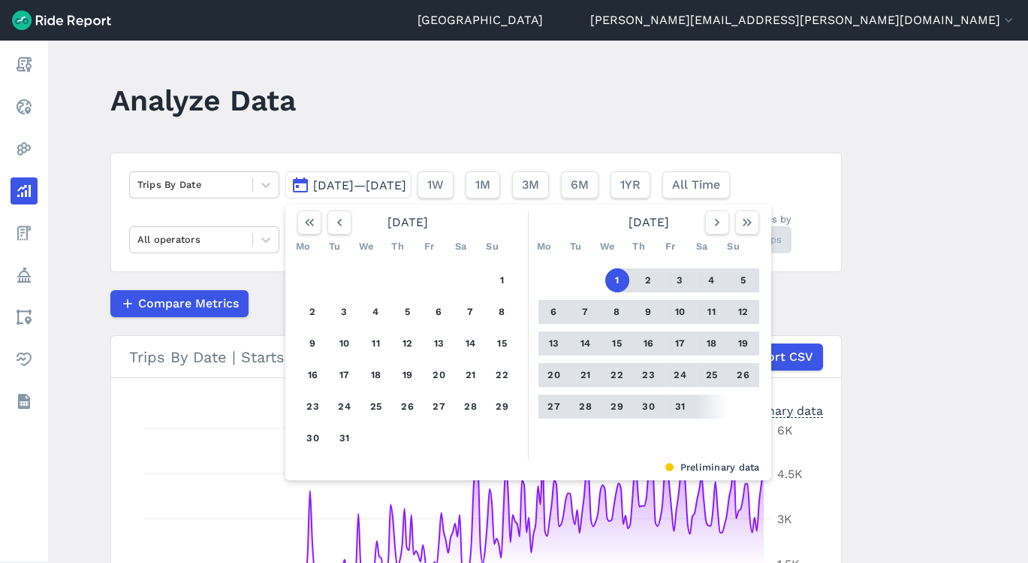
click at [348, 439] on button "31" at bounding box center [345, 438] width 24 height 24
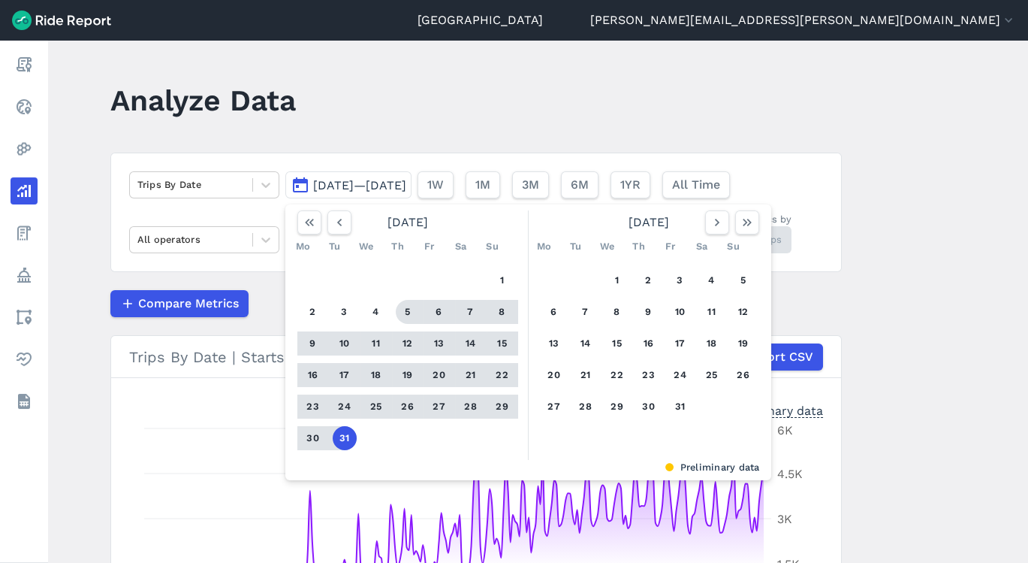
click at [341, 215] on icon "button" at bounding box center [339, 222] width 15 height 15
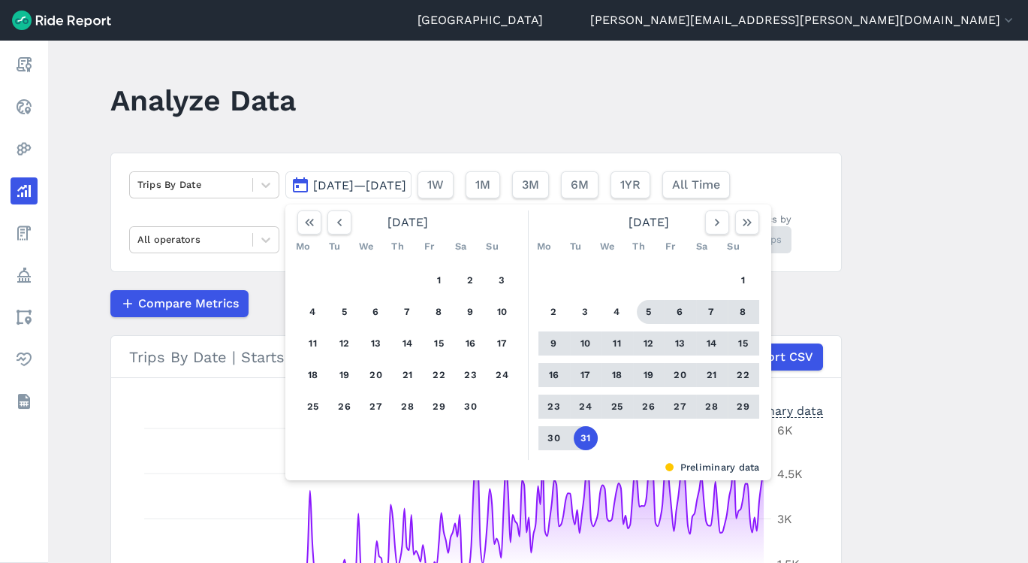
click at [341, 215] on icon "button" at bounding box center [339, 222] width 15 height 15
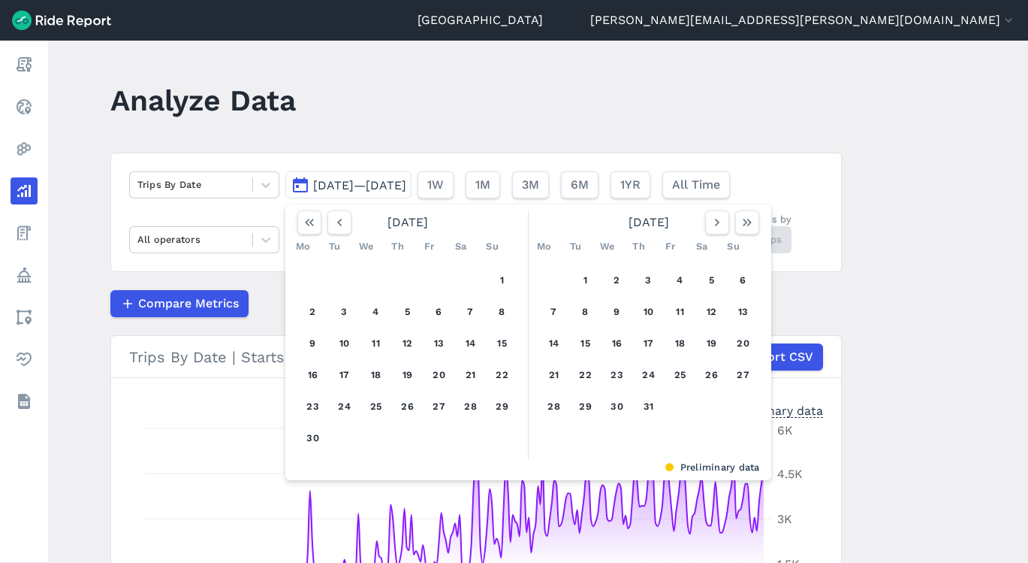
click at [341, 215] on icon "button" at bounding box center [339, 222] width 15 height 15
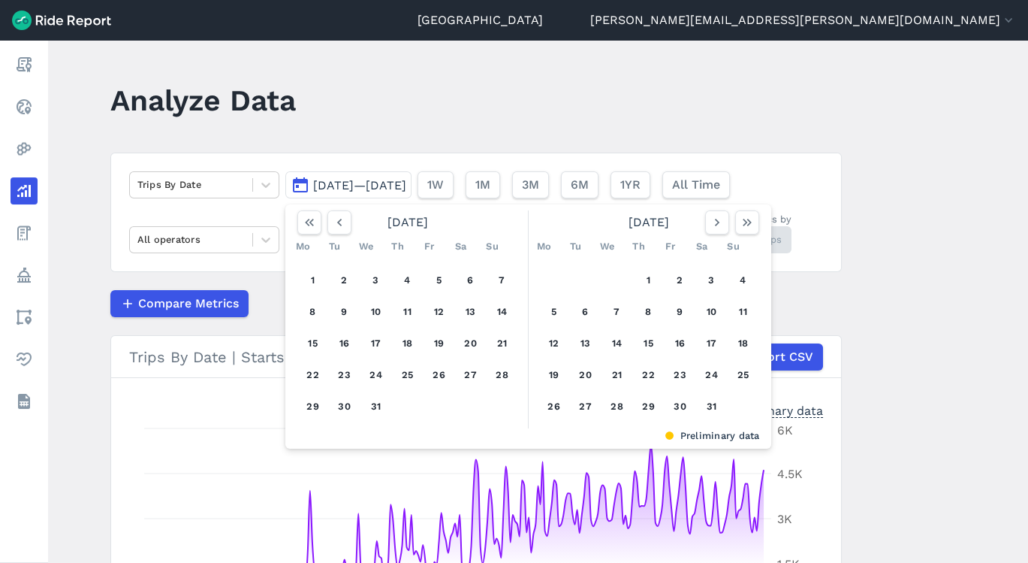
click at [341, 215] on icon "button" at bounding box center [339, 222] width 15 height 15
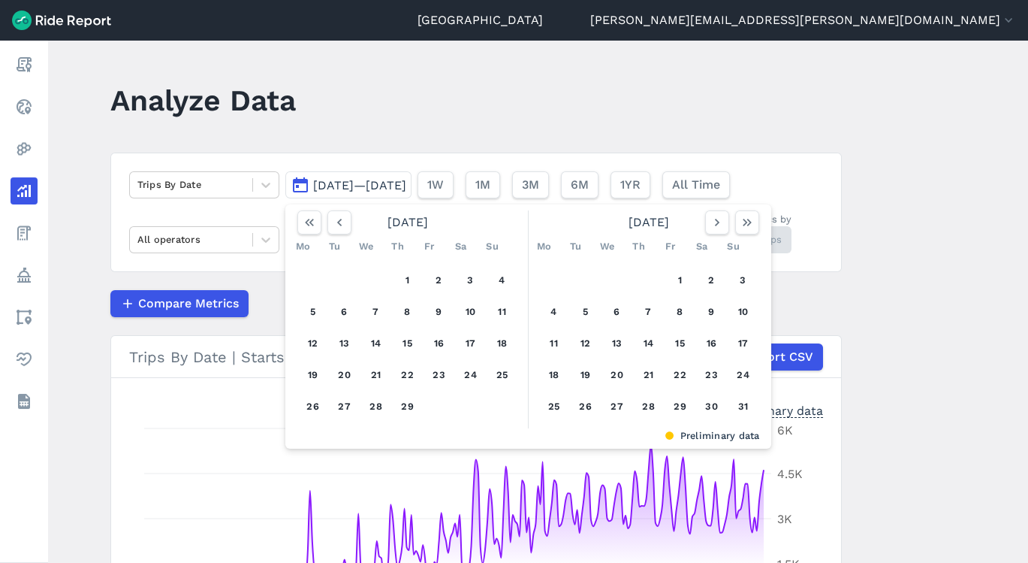
click at [341, 215] on icon "button" at bounding box center [339, 222] width 15 height 15
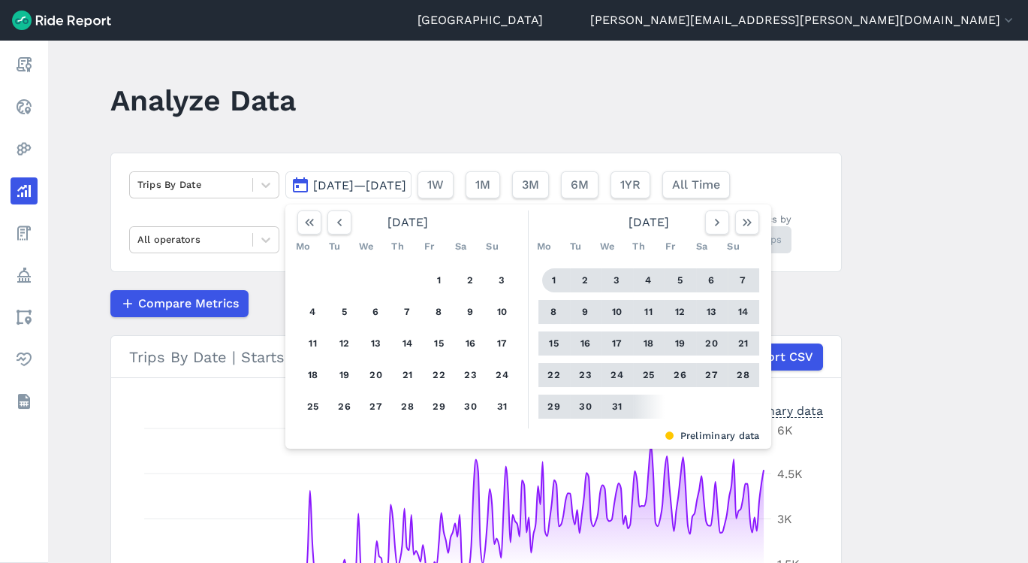
click at [548, 282] on button "1" at bounding box center [554, 280] width 24 height 24
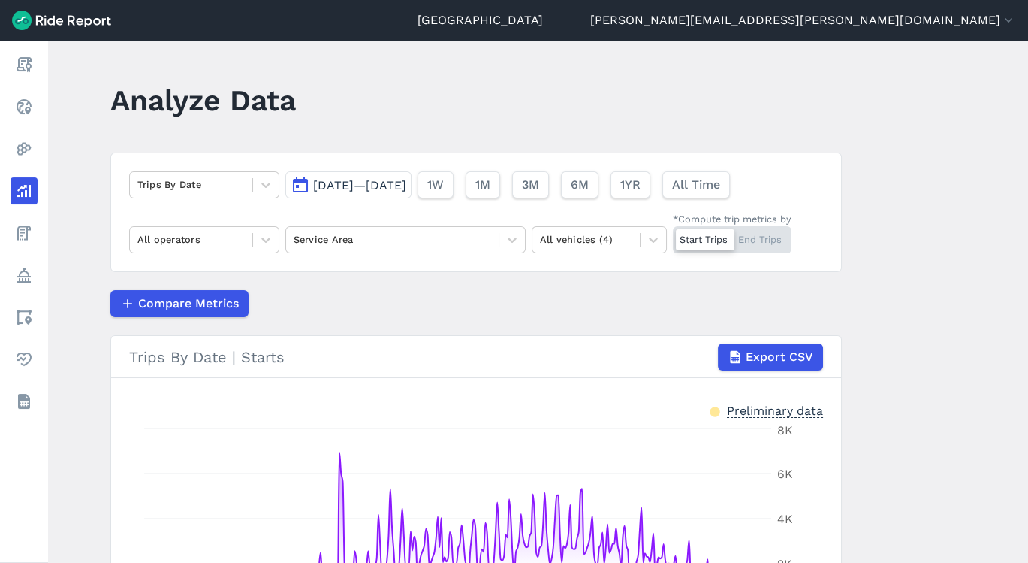
click at [965, 291] on main "Analyze Data Trips By Date [DATE]—[DATE] 1W 1M 3M 6M 1YR All Time All operators…" at bounding box center [538, 302] width 980 height 522
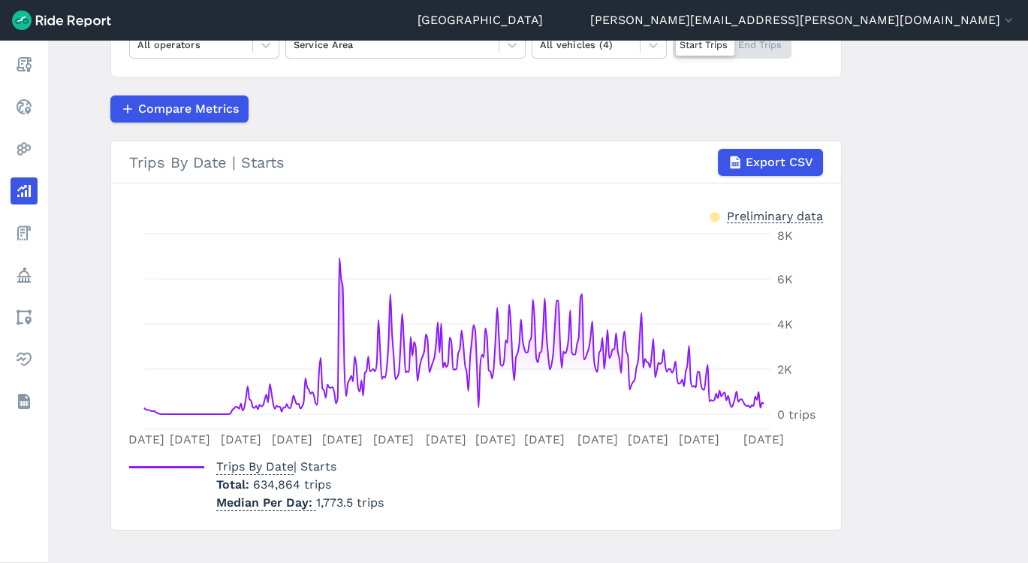
scroll to position [215, 0]
